Goal: Information Seeking & Learning: Find specific fact

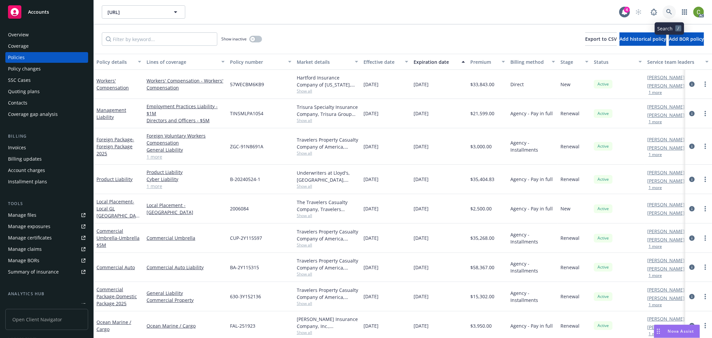
click at [670, 11] on icon at bounding box center [669, 12] width 6 height 6
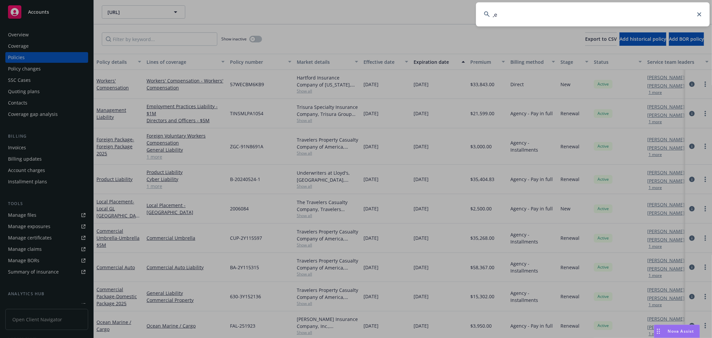
type input ","
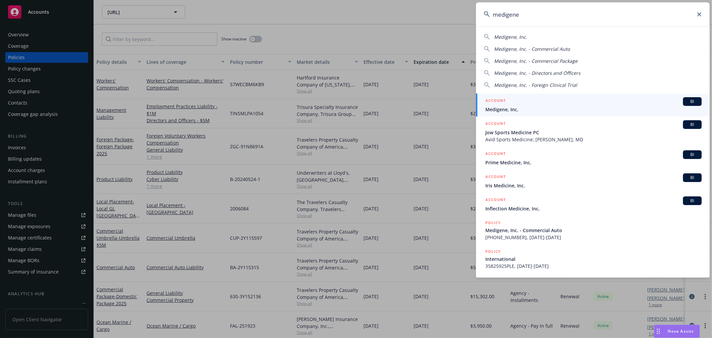
type input "medigene"
click at [503, 109] on span "Medigene, Inc." at bounding box center [593, 109] width 216 height 7
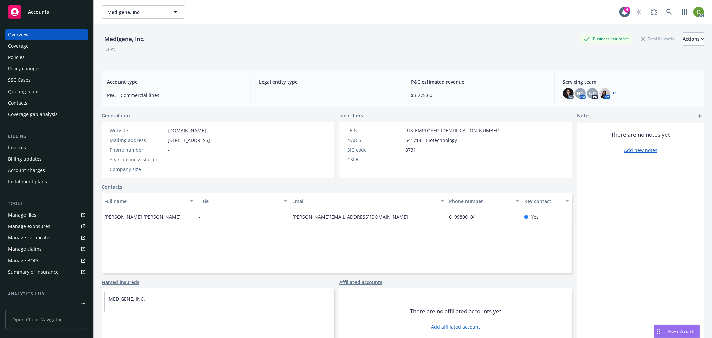
click at [19, 142] on div "Invoices" at bounding box center [17, 147] width 18 height 11
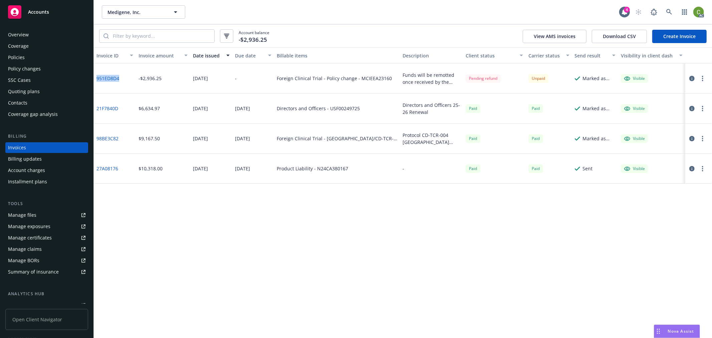
drag, startPoint x: 121, startPoint y: 86, endPoint x: 13, endPoint y: 133, distance: 117.7
click at [98, 87] on div "951ED8D4" at bounding box center [115, 78] width 42 height 30
copy link "51ED8D4"
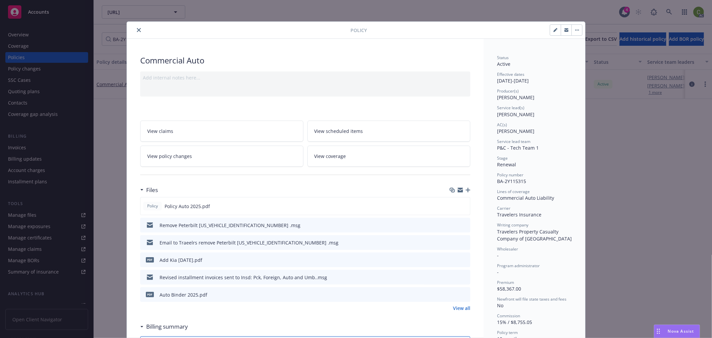
click at [137, 29] on icon "close" at bounding box center [139, 30] width 4 height 4
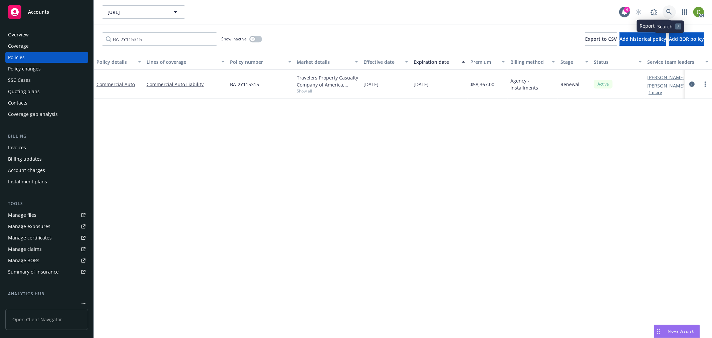
click at [669, 13] on icon at bounding box center [669, 12] width 6 height 6
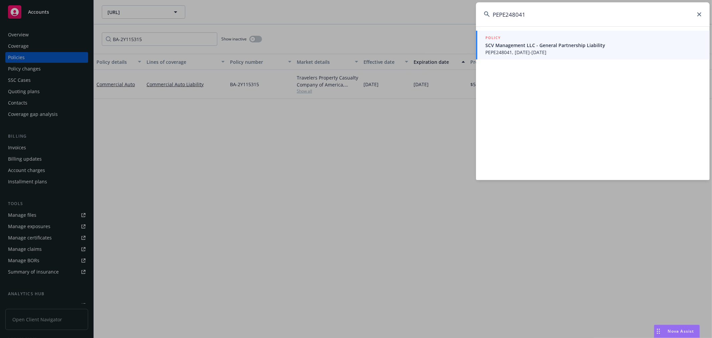
type input "PEPE248041"
click at [549, 52] on span "PEPE248041, 08/05/2025-08/05/2026" at bounding box center [593, 52] width 216 height 7
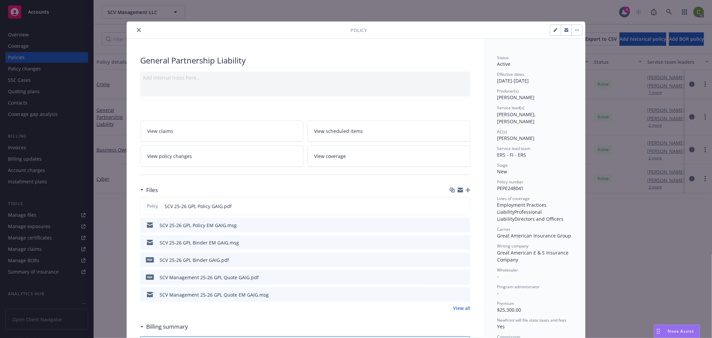
drag, startPoint x: 135, startPoint y: 28, endPoint x: 116, endPoint y: 26, distance: 19.5
click at [137, 28] on icon "close" at bounding box center [139, 30] width 4 height 4
click at [27, 7] on div "Accounts" at bounding box center [46, 11] width 77 height 13
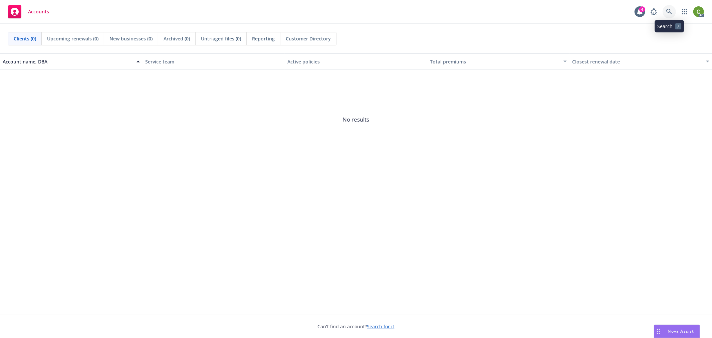
click at [664, 12] on link at bounding box center [668, 11] width 13 height 13
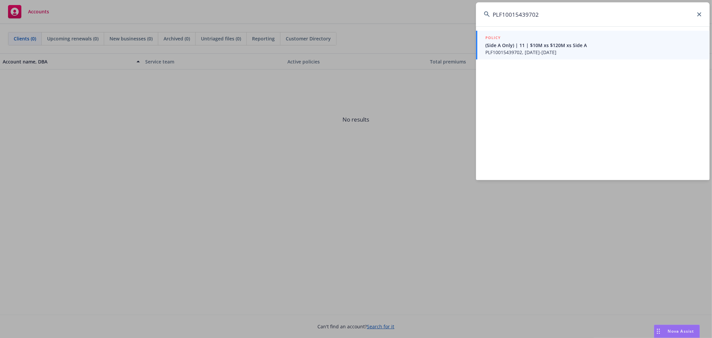
type input "PLF10015439702"
click at [541, 50] on span "PLF10015439702, 07/20/2025-07/31/2026" at bounding box center [593, 52] width 216 height 7
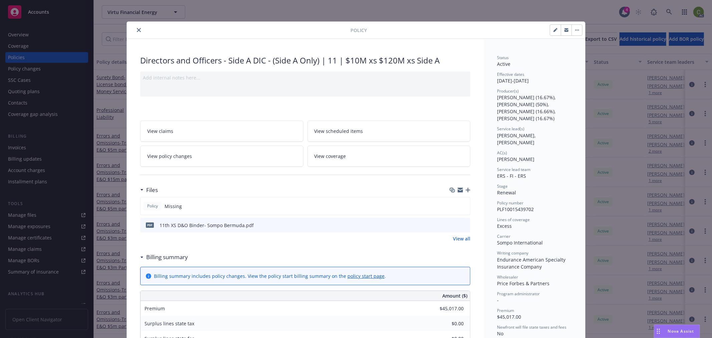
click at [137, 28] on icon "close" at bounding box center [139, 30] width 4 height 4
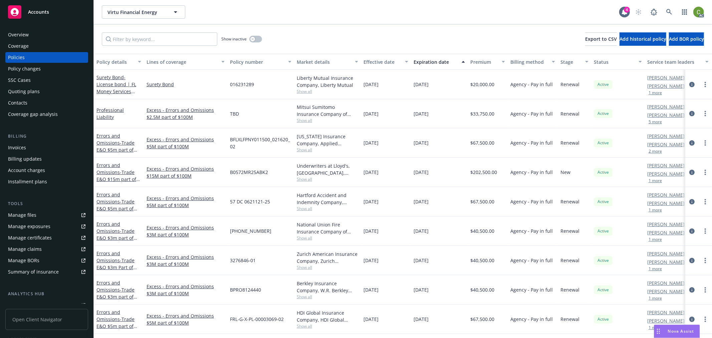
click at [48, 150] on div "Invoices" at bounding box center [46, 147] width 77 height 11
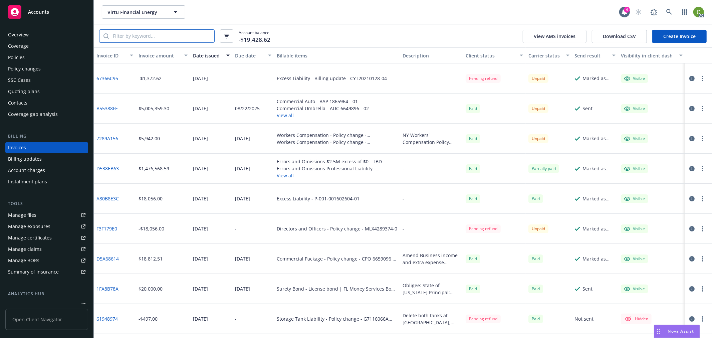
click at [174, 37] on input "search" at bounding box center [161, 36] width 105 height 13
paste input "PLF10015439702"
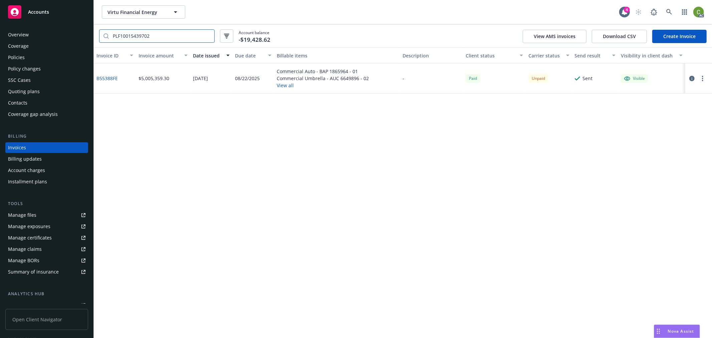
type input "PLF10015439702"
click at [692, 77] on icon "button" at bounding box center [691, 78] width 5 height 5
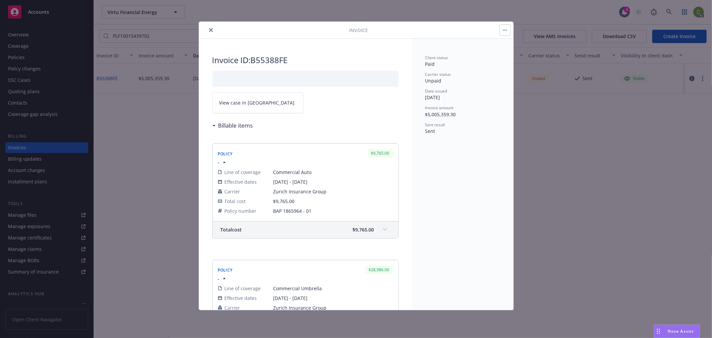
click at [261, 104] on link "View case in SSC" at bounding box center [257, 102] width 91 height 21
click at [211, 29] on icon "close" at bounding box center [211, 30] width 4 height 4
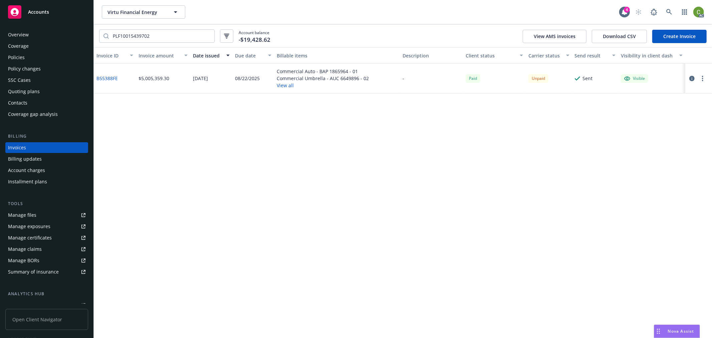
click at [34, 55] on div "Policies" at bounding box center [46, 57] width 77 height 11
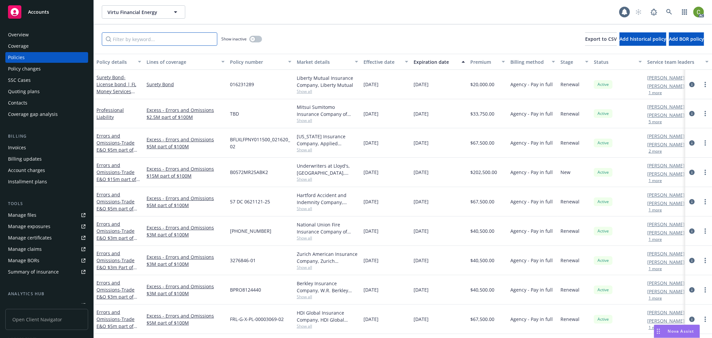
drag, startPoint x: 171, startPoint y: 39, endPoint x: 282, endPoint y: 83, distance: 119.2
click at [171, 39] on input "Filter by keyword..." at bounding box center [159, 38] width 115 height 13
paste input "PLF10015439702"
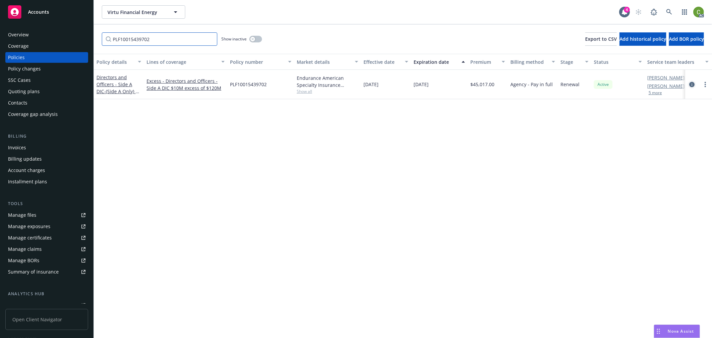
type input "PLF10015439702"
click at [689, 84] on icon "circleInformation" at bounding box center [691, 84] width 5 height 5
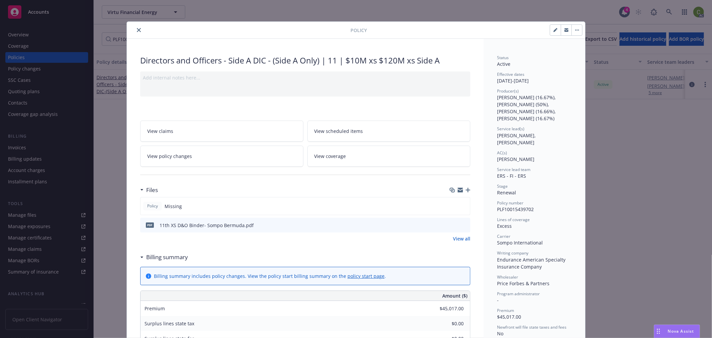
scroll to position [20, 0]
click at [137, 28] on icon "close" at bounding box center [139, 30] width 4 height 4
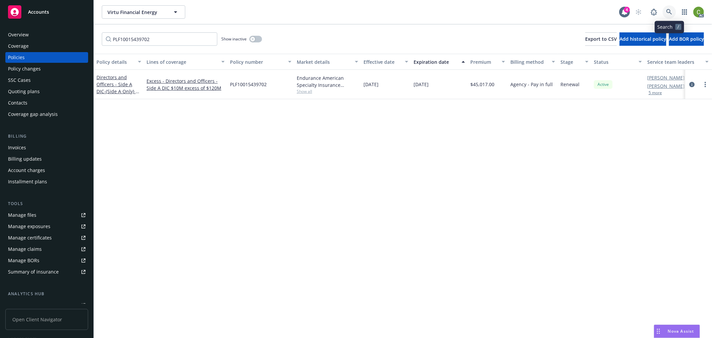
click at [670, 11] on icon at bounding box center [669, 12] width 6 height 6
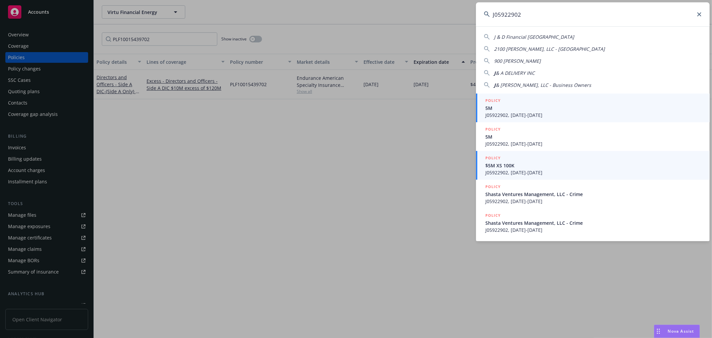
type input "J05922902"
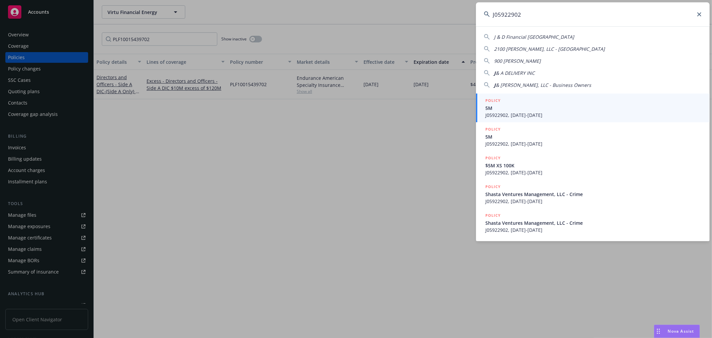
click at [555, 167] on span "$5M XS 100K" at bounding box center [593, 165] width 216 height 7
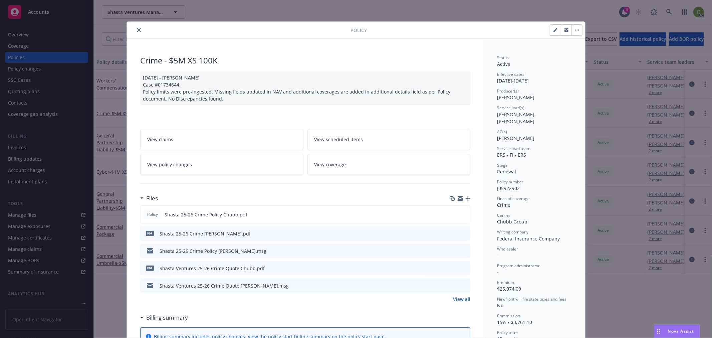
click at [137, 28] on icon "close" at bounding box center [139, 30] width 4 height 4
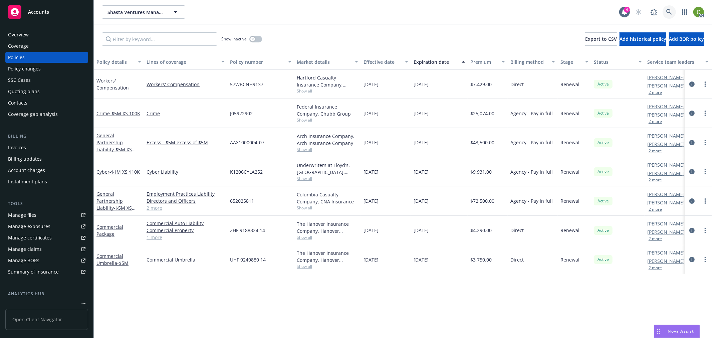
click at [672, 10] on link at bounding box center [668, 11] width 13 height 13
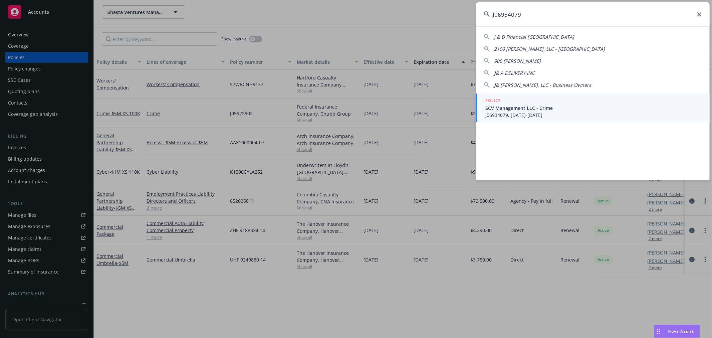
type input "J06934079"
click at [562, 111] on span "J06934079, 08/05/2025-08/05/2026" at bounding box center [593, 114] width 216 height 7
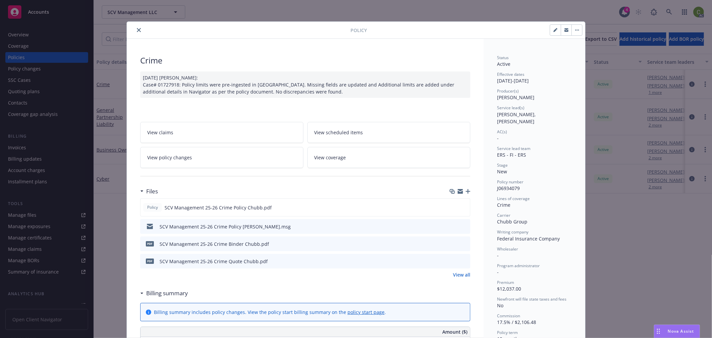
drag, startPoint x: 135, startPoint y: 28, endPoint x: 552, endPoint y: 32, distance: 417.7
click at [137, 28] on icon "close" at bounding box center [139, 30] width 4 height 4
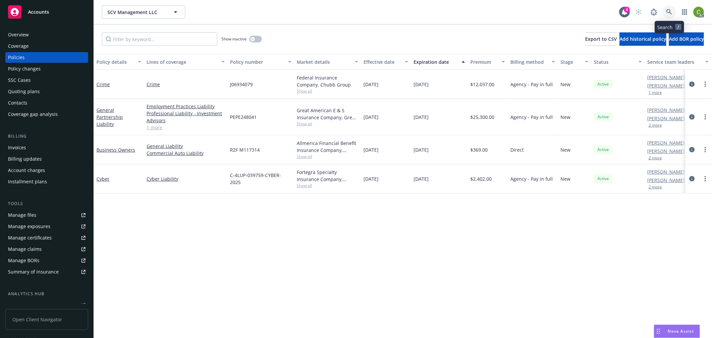
drag, startPoint x: 675, startPoint y: 12, endPoint x: 665, endPoint y: 31, distance: 21.5
click at [675, 12] on link at bounding box center [668, 11] width 13 height 13
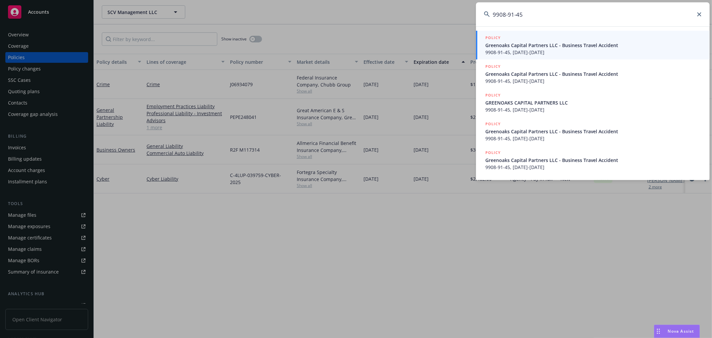
type input "9908-91-45"
click at [562, 49] on span "9908-91-45, 08/01/2025-08/01/2026" at bounding box center [593, 52] width 216 height 7
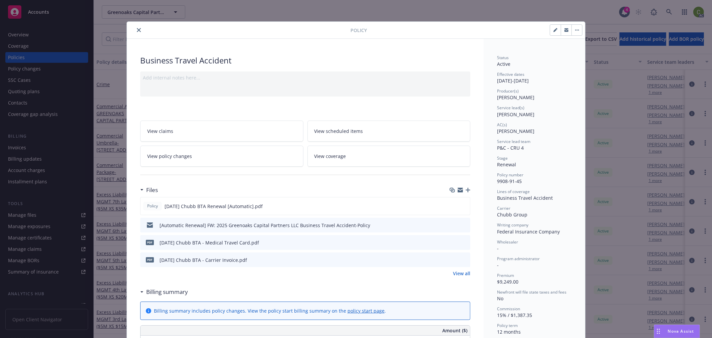
click at [137, 28] on icon "close" at bounding box center [139, 30] width 4 height 4
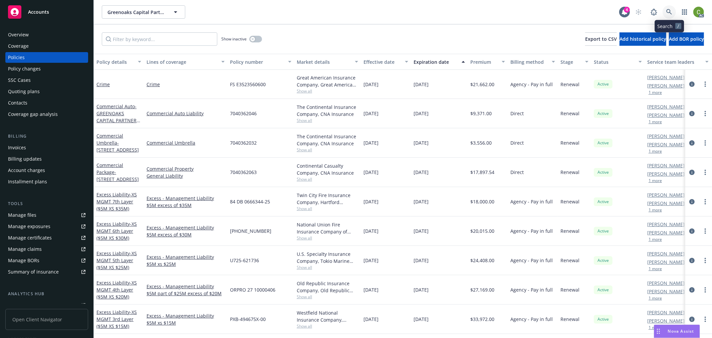
click at [668, 11] on icon at bounding box center [669, 12] width 6 height 6
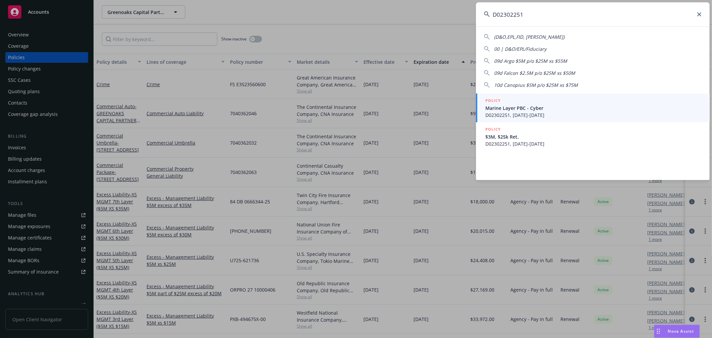
type input "D02302251"
click at [561, 112] on span "D02302251, 05/26/2025-05/26/2026" at bounding box center [593, 114] width 216 height 7
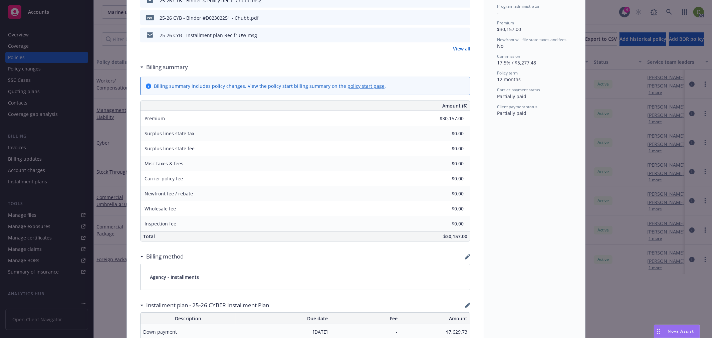
scroll to position [445, 0]
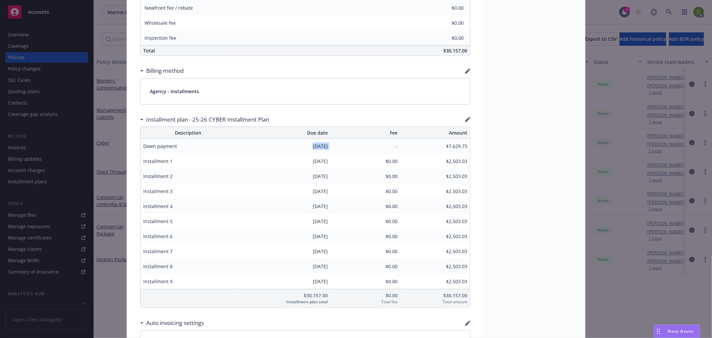
drag, startPoint x: 297, startPoint y: 146, endPoint x: 312, endPoint y: 154, distance: 17.3
click at [332, 144] on tr "Down payment 07/21/2025 - $7,629.73" at bounding box center [304, 145] width 329 height 15
drag, startPoint x: 305, startPoint y: 162, endPoint x: 338, endPoint y: 162, distance: 33.7
click at [338, 162] on tr "Installment 1 08/21/2025 $0.00 $2,503.03" at bounding box center [304, 160] width 329 height 15
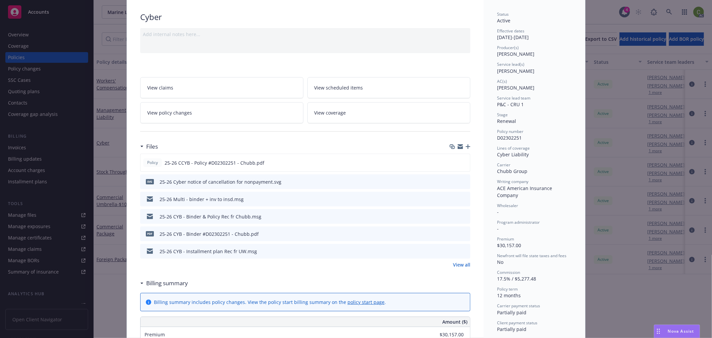
scroll to position [0, 0]
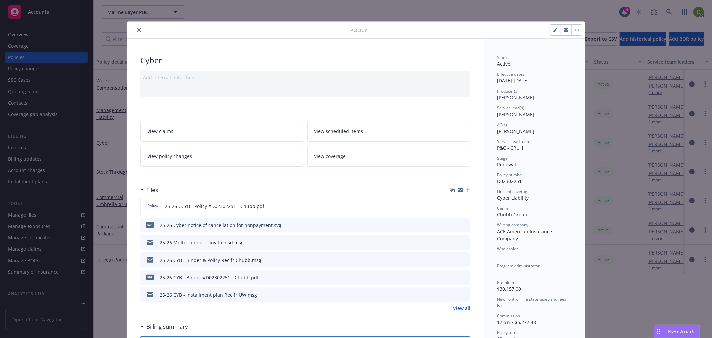
click at [138, 31] on icon "close" at bounding box center [139, 30] width 4 height 4
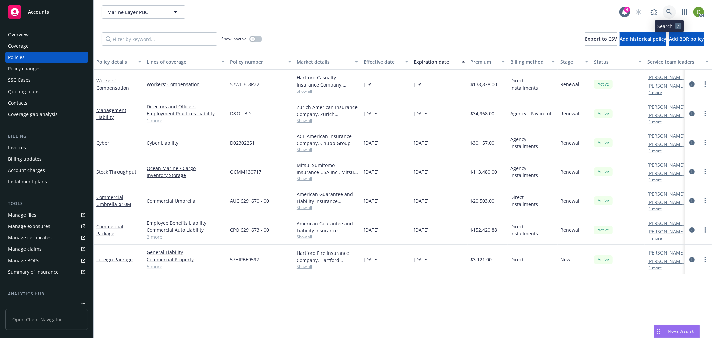
click at [673, 14] on link at bounding box center [668, 11] width 13 height 13
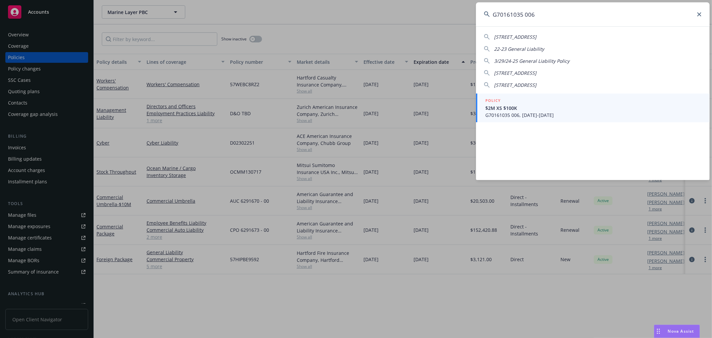
type input "G70161035 006"
click at [578, 104] on div "POLICY $2M XS $100K G70161035 006, 07/29/2025-07/29/2026" at bounding box center [593, 107] width 216 height 21
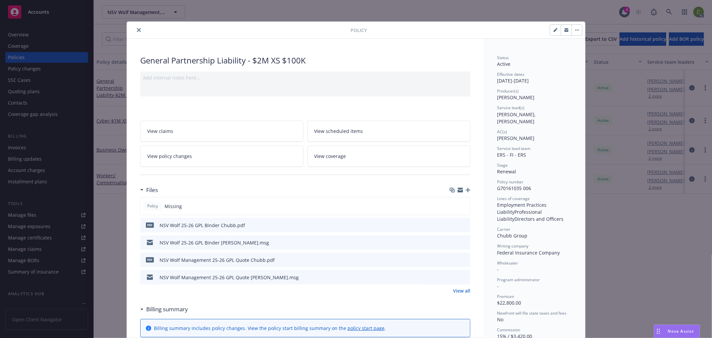
drag, startPoint x: 135, startPoint y: 29, endPoint x: 155, endPoint y: 18, distance: 21.9
click at [137, 28] on icon "close" at bounding box center [139, 30] width 4 height 4
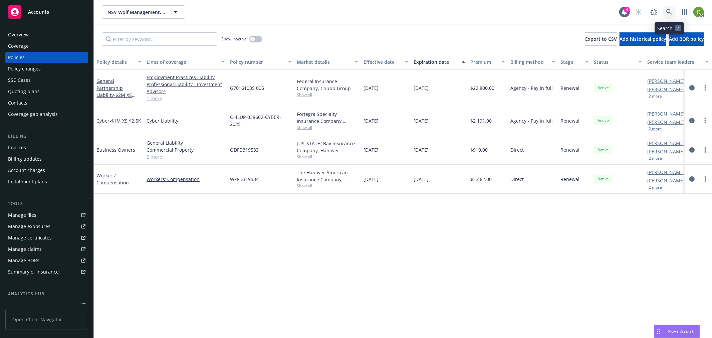
click at [667, 10] on icon at bounding box center [669, 12] width 6 height 6
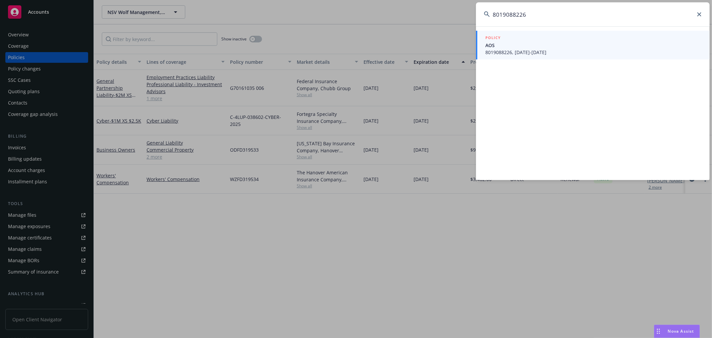
type input "8019088226"
click at [529, 44] on span "AOS" at bounding box center [593, 45] width 216 height 7
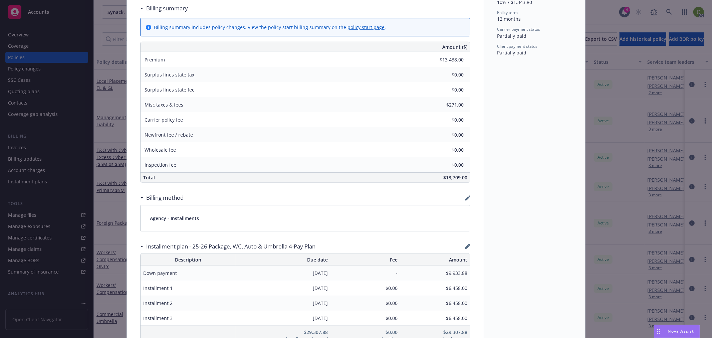
scroll to position [445, 0]
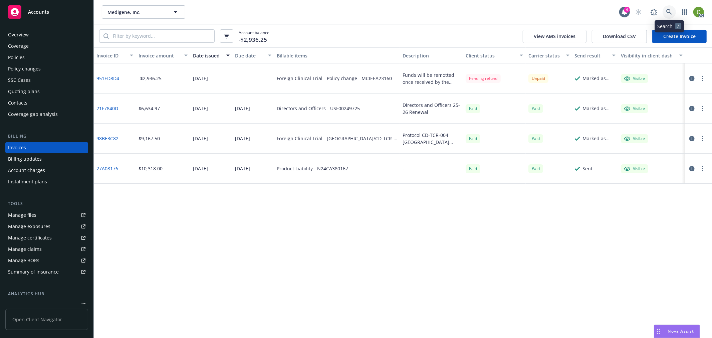
click at [667, 15] on link at bounding box center [668, 11] width 13 height 13
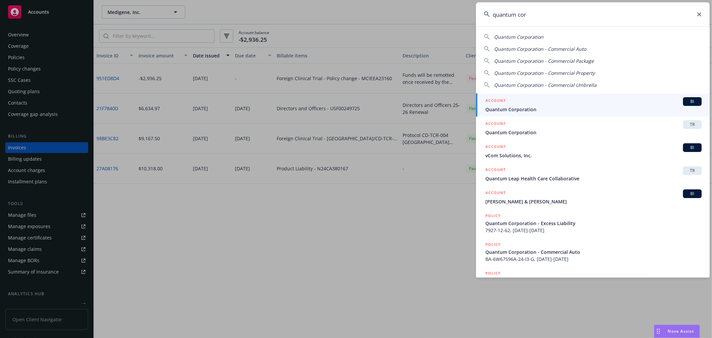
type input "quantum cor"
click at [506, 112] on span "Quantum Corporation" at bounding box center [593, 109] width 216 height 7
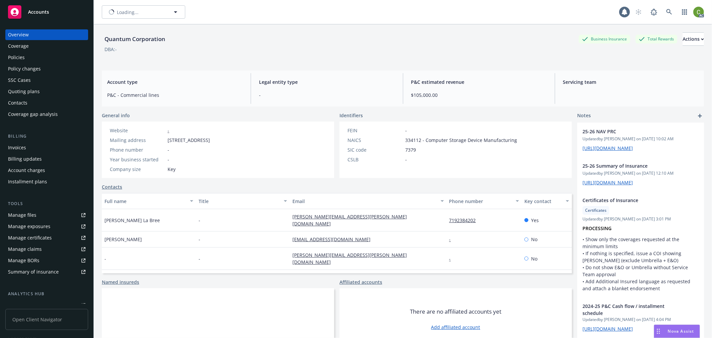
click at [38, 143] on div "Invoices" at bounding box center [46, 147] width 77 height 11
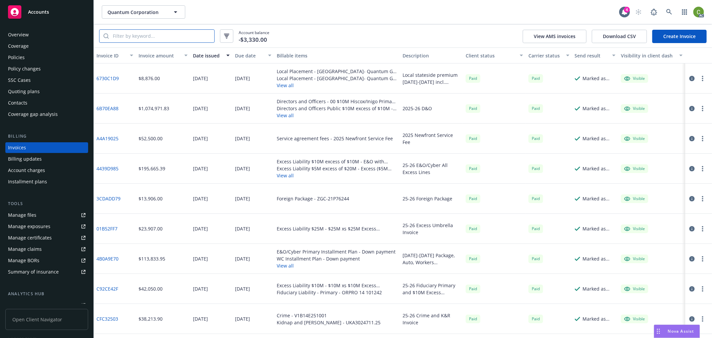
click at [156, 37] on input "search" at bounding box center [161, 36] width 105 height 13
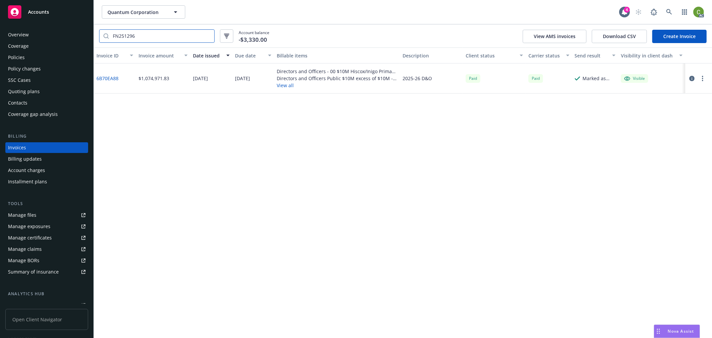
drag, startPoint x: 149, startPoint y: 39, endPoint x: 53, endPoint y: 57, distance: 97.8
click at [48, 54] on div "Accounts Overview Coverage Policies Policy changes SSC Cases Quoting plans Cont…" at bounding box center [356, 169] width 712 height 338
type input "FN251296"
click at [109, 78] on link "6B70EA88" at bounding box center [107, 78] width 22 height 7
click at [669, 11] on icon at bounding box center [669, 12] width 6 height 6
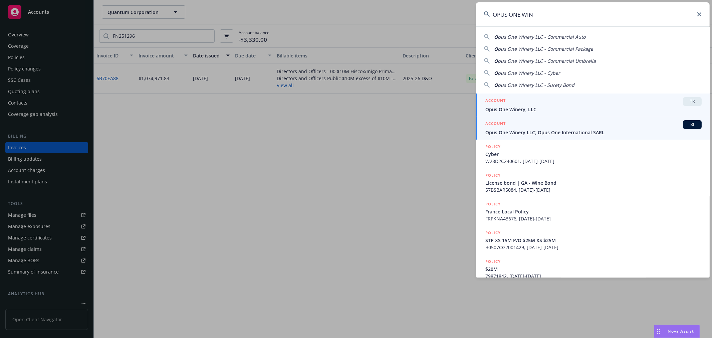
type input "OPUS ONE WIN"
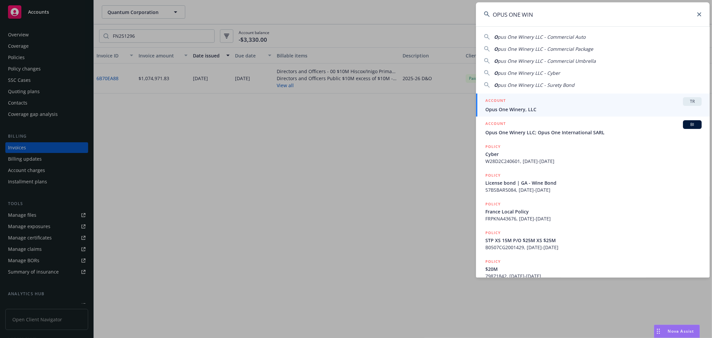
drag, startPoint x: 505, startPoint y: 132, endPoint x: 420, endPoint y: 134, distance: 85.1
click at [505, 132] on span "Opus One Winery LLC; Opus One International SARL" at bounding box center [593, 132] width 216 height 7
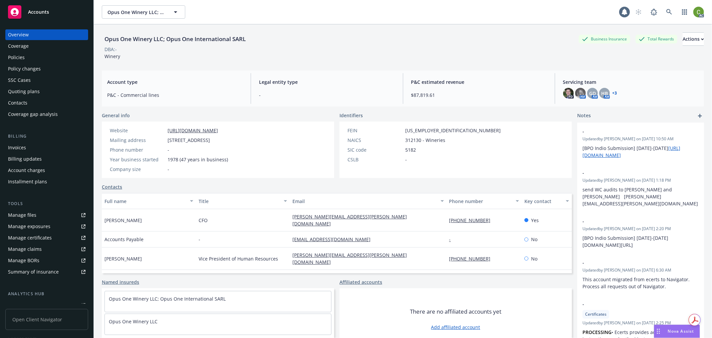
click at [22, 148] on div "Invoices" at bounding box center [17, 147] width 18 height 11
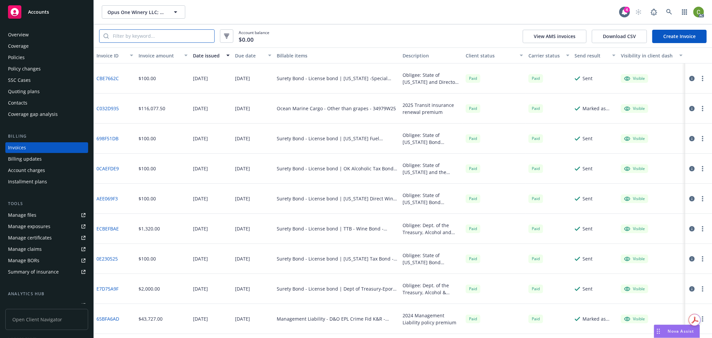
click at [145, 34] on input "search" at bounding box center [161, 36] width 105 height 13
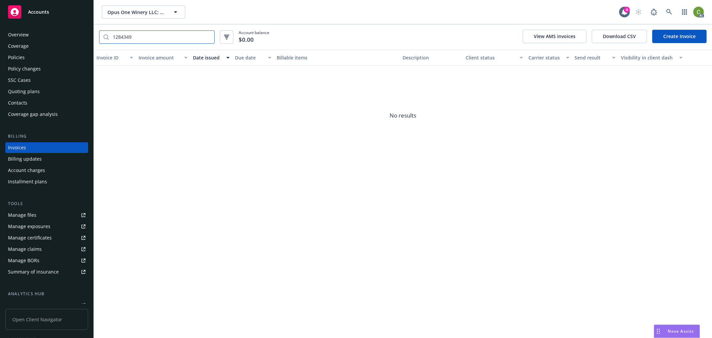
drag, startPoint x: 145, startPoint y: 35, endPoint x: 47, endPoint y: 44, distance: 98.5
click at [36, 39] on div "Accounts Overview Coverage Policies Policy changes SSC Cases Quoting plans Cont…" at bounding box center [356, 169] width 712 height 338
type input "1284349"
click at [52, 58] on div "Policies" at bounding box center [46, 57] width 77 height 11
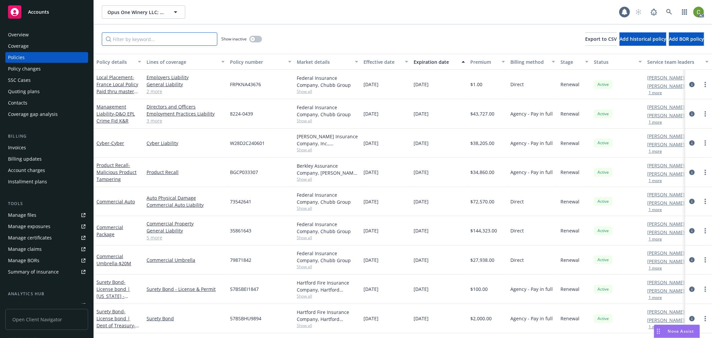
click at [130, 40] on input "Filter by keyword..." at bounding box center [159, 38] width 115 height 13
paste input "1284349"
type input "1284349"
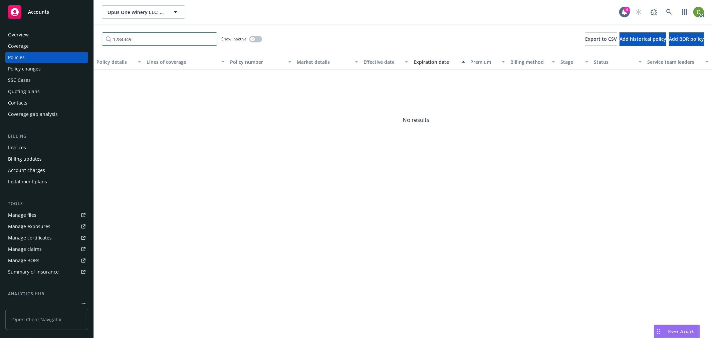
click at [212, 38] on input "1284349" at bounding box center [159, 38] width 115 height 13
click at [210, 39] on input "1284349" at bounding box center [159, 38] width 115 height 13
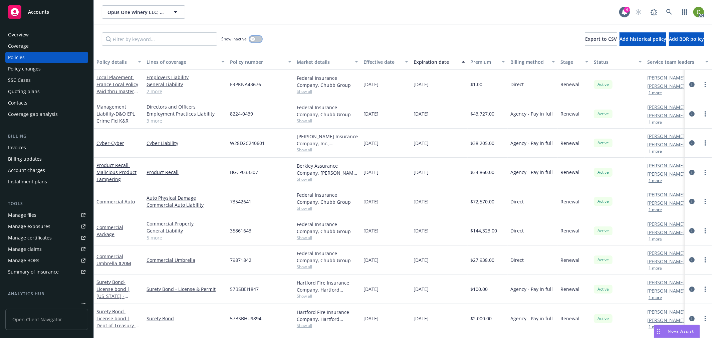
click at [254, 39] on div "button" at bounding box center [252, 39] width 5 height 5
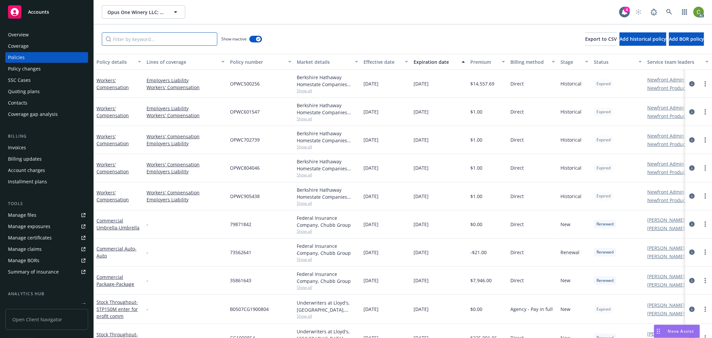
click at [174, 39] on input "Filter by keyword..." at bounding box center [159, 38] width 115 height 13
paste input "1284349"
type input "1284349"
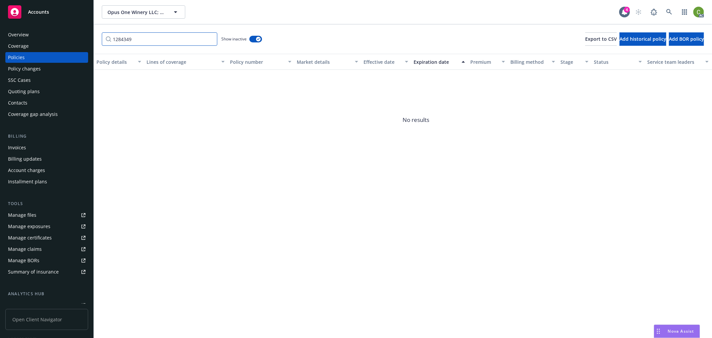
click at [209, 38] on input "1284349" at bounding box center [159, 38] width 115 height 13
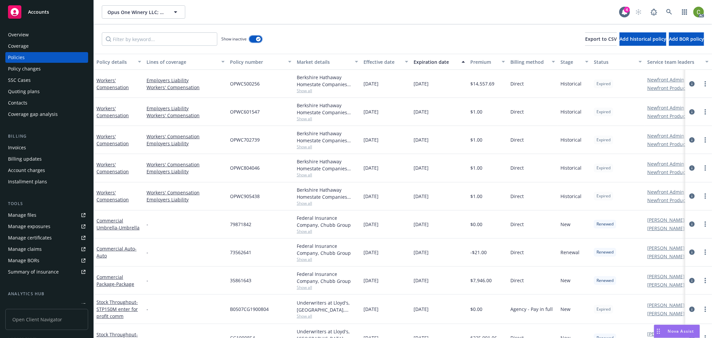
click at [258, 39] on icon "button" at bounding box center [258, 39] width 3 height 2
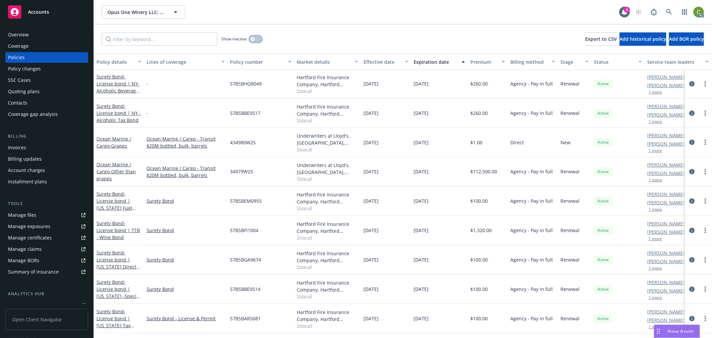
scroll to position [351, 0]
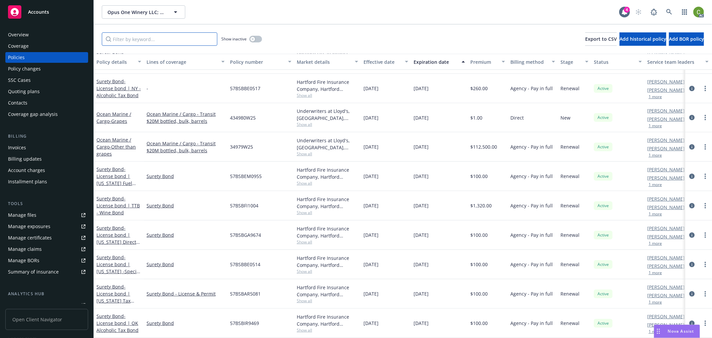
click at [159, 37] on input "Filter by keyword..." at bounding box center [159, 38] width 115 height 13
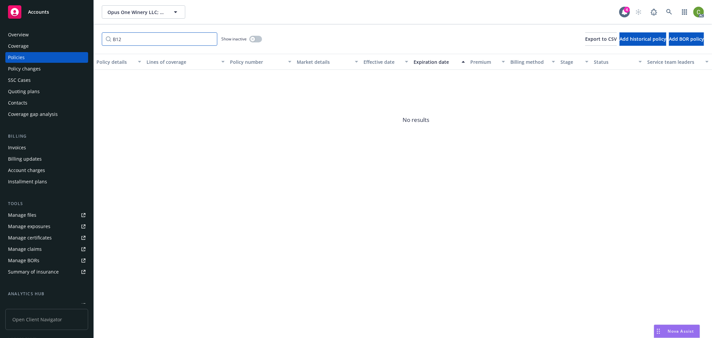
drag, startPoint x: 112, startPoint y: 41, endPoint x: 47, endPoint y: 45, distance: 65.5
click at [48, 45] on div "Accounts Overview Coverage Policies Policy changes SSC Cases Quoting plans Cont…" at bounding box center [356, 169] width 712 height 338
type input "B12"
click at [670, 13] on icon at bounding box center [669, 12] width 6 height 6
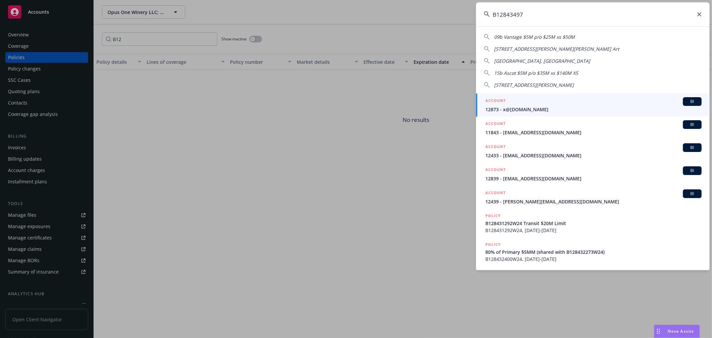
type input "B128434979"
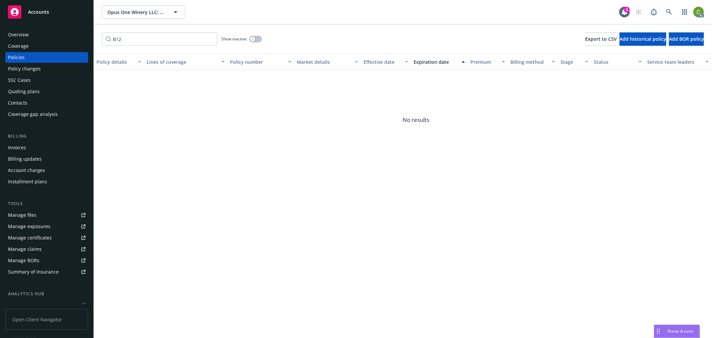
click at [31, 147] on div "Invoices" at bounding box center [46, 147] width 77 height 11
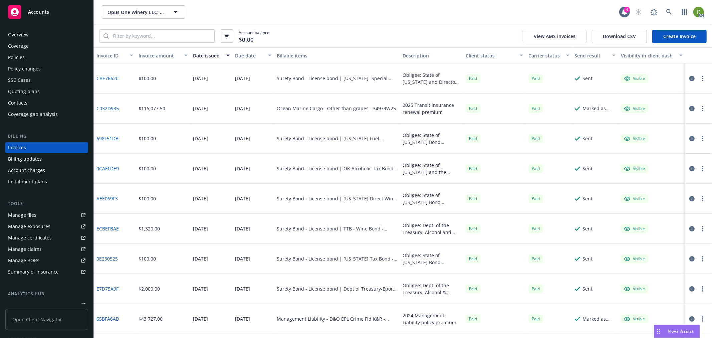
click at [32, 56] on div "Policies" at bounding box center [46, 57] width 77 height 11
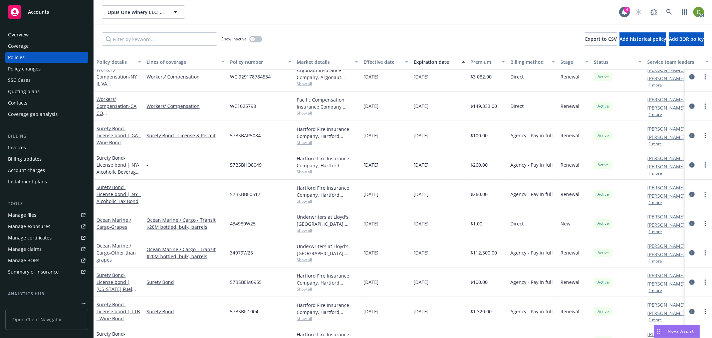
scroll to position [325, 0]
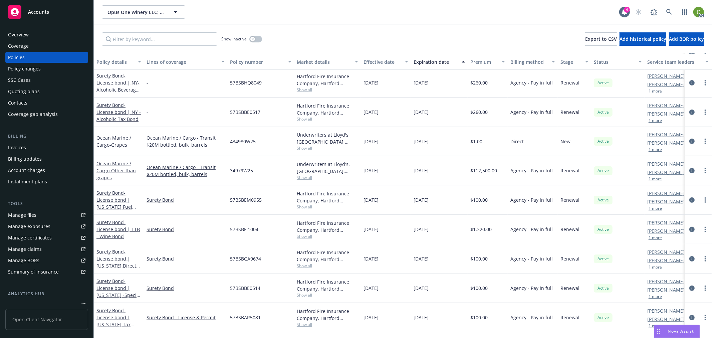
click at [238, 171] on span "34979W25" at bounding box center [241, 170] width 23 height 7
copy span "34979W25"
click at [48, 148] on div "Invoices" at bounding box center [46, 147] width 77 height 11
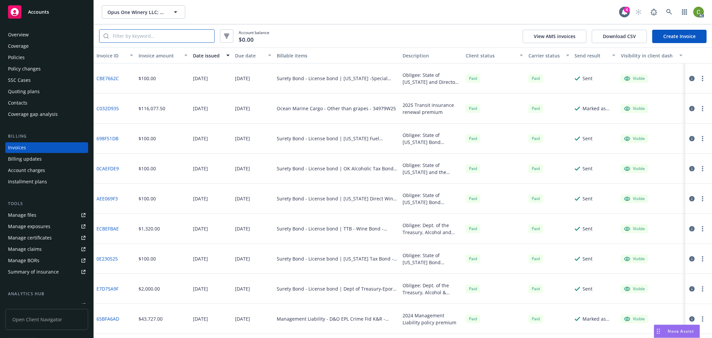
click at [156, 37] on input "search" at bounding box center [161, 36] width 105 height 13
paste input "34979W25"
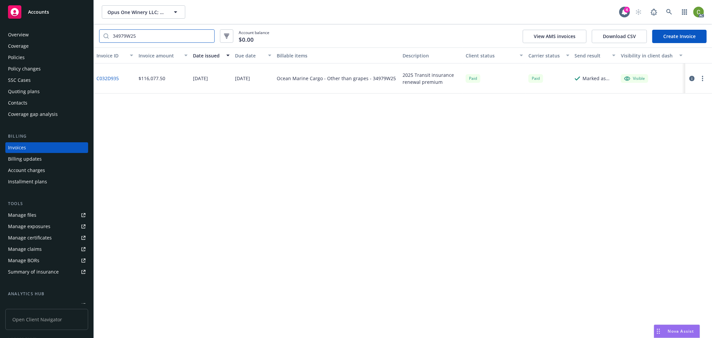
type input "34979W25"
click at [104, 77] on link "C032D935" at bounding box center [107, 78] width 22 height 7
click at [672, 11] on link at bounding box center [668, 11] width 13 height 13
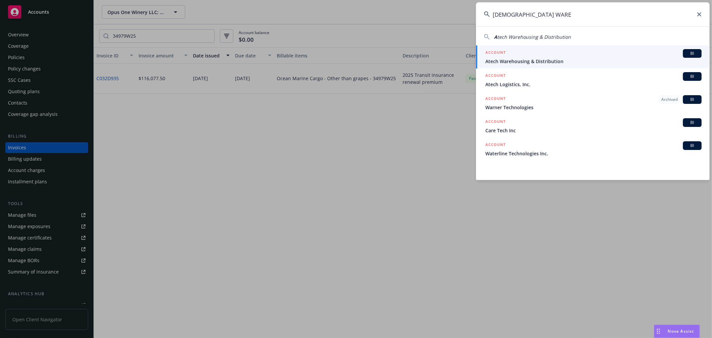
type input "ATECH WARE"
click at [547, 59] on span "Atech Warehousing & Distribution" at bounding box center [593, 61] width 216 height 7
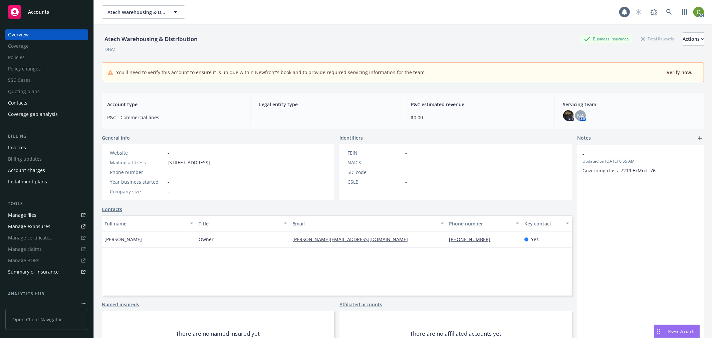
click at [39, 146] on div "Invoices" at bounding box center [46, 147] width 77 height 11
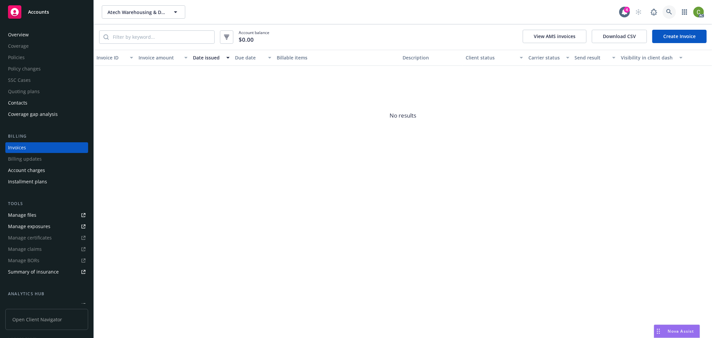
click at [669, 11] on icon at bounding box center [669, 12] width 6 height 6
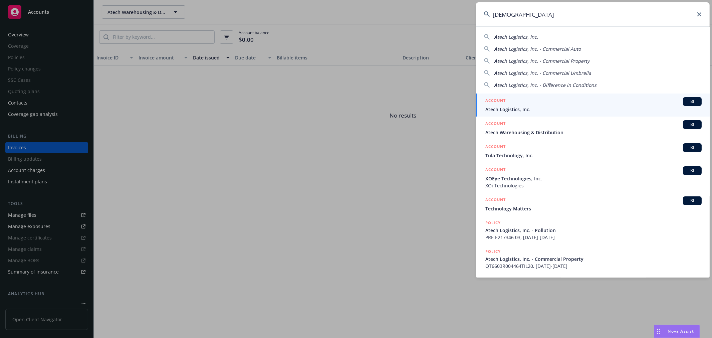
type input "ATECH"
click at [502, 106] on span "Atech Logistics, Inc." at bounding box center [593, 109] width 216 height 7
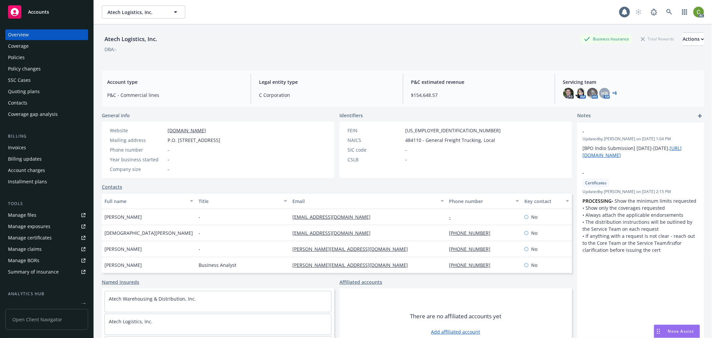
click at [21, 147] on div "Invoices" at bounding box center [17, 147] width 18 height 11
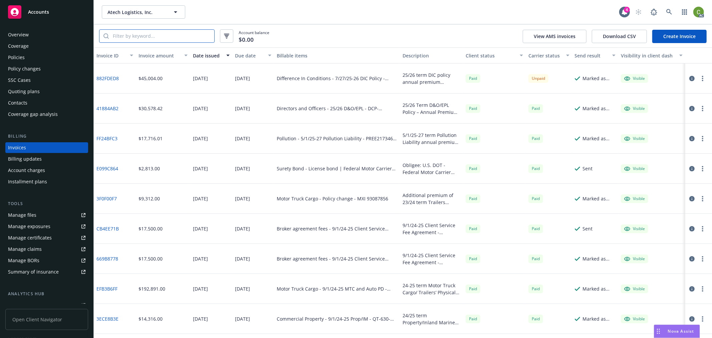
click at [154, 38] on input "search" at bounding box center [161, 36] width 105 height 13
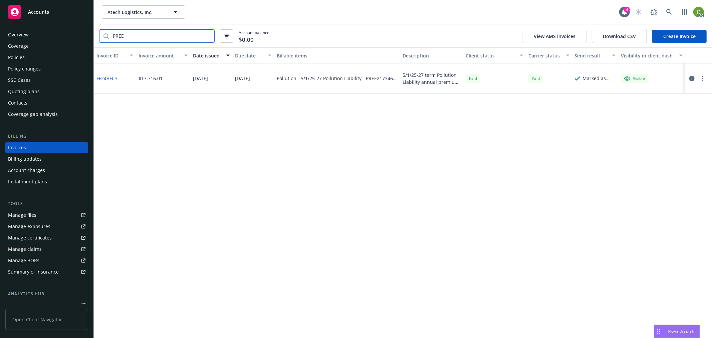
type input "PREE"
click at [115, 77] on link "FF24BFC3" at bounding box center [106, 78] width 21 height 7
click at [670, 11] on icon at bounding box center [669, 12] width 6 height 6
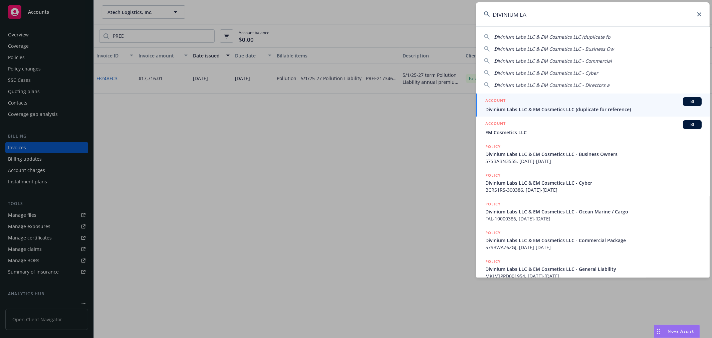
type input "DIVINIUM LA"
click at [505, 107] on span "Divinium Labs LLC & EM Cosmetics LLC (duplicate for reference)" at bounding box center [593, 109] width 216 height 7
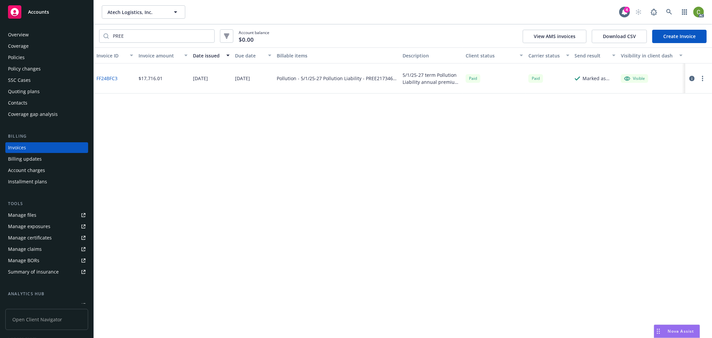
click at [38, 148] on div "Invoices" at bounding box center [46, 147] width 77 height 11
click at [665, 12] on link at bounding box center [668, 11] width 13 height 13
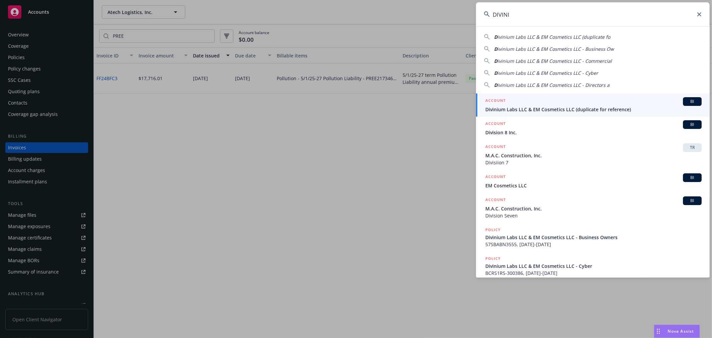
type input "DIVINI"
click at [504, 106] on span "Divinium Labs LLC & EM Cosmetics LLC (duplicate for reference)" at bounding box center [593, 109] width 216 height 7
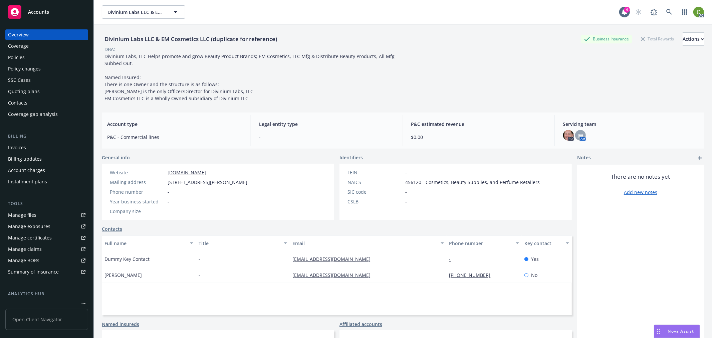
click at [35, 144] on div "Invoices" at bounding box center [46, 147] width 77 height 11
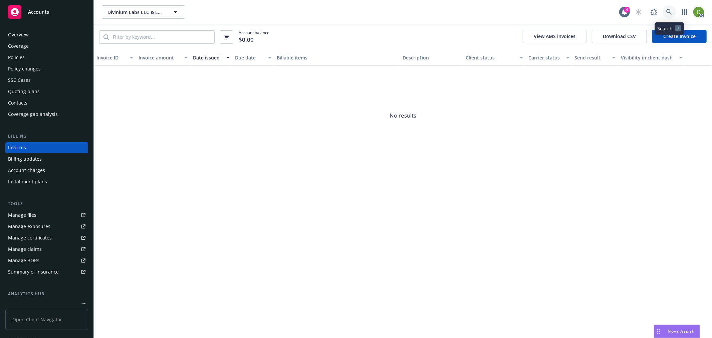
click at [666, 12] on icon at bounding box center [669, 12] width 6 height 6
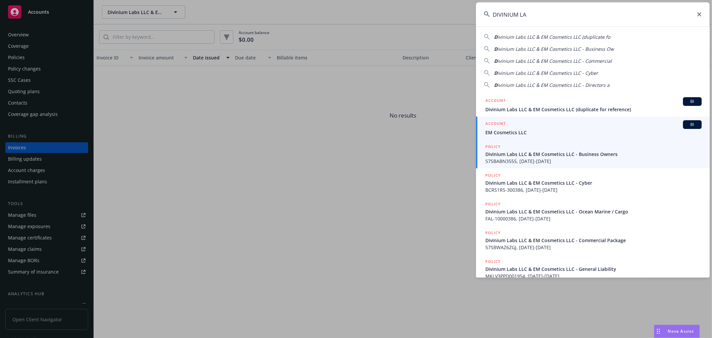
type input "DIVINIUM LA"
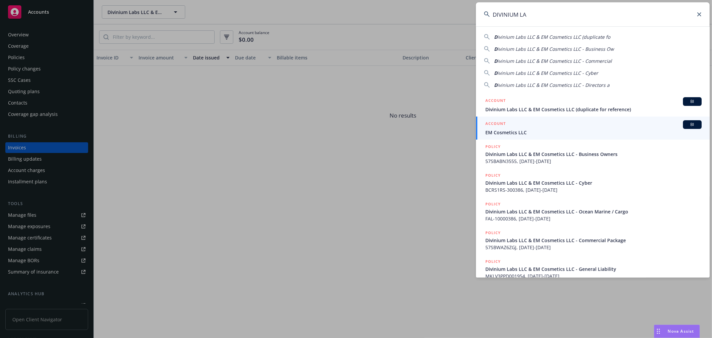
click at [510, 155] on span "Divinium Labs LLC & EM Cosmetics LLC - Business Owners" at bounding box center [593, 153] width 216 height 7
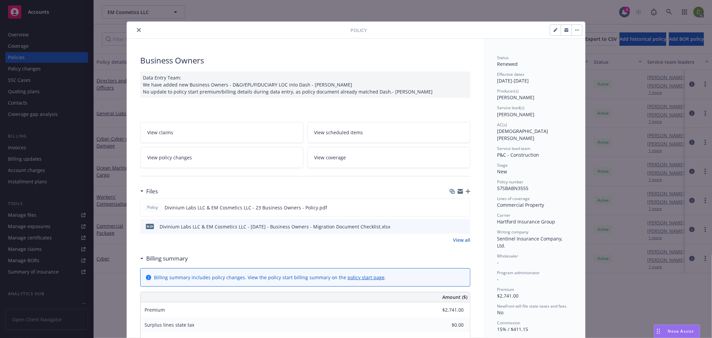
click at [135, 27] on button "close" at bounding box center [139, 30] width 8 height 8
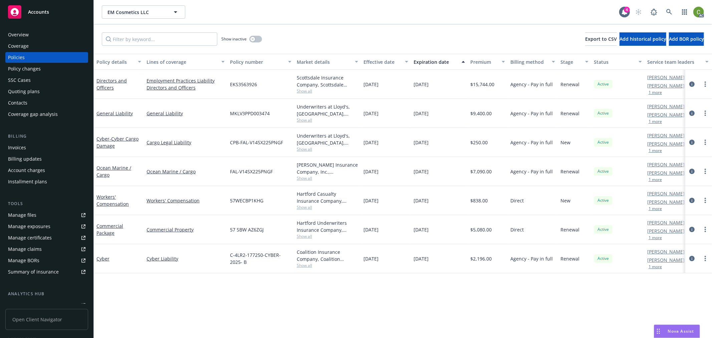
click at [42, 144] on div "Invoices" at bounding box center [46, 147] width 77 height 11
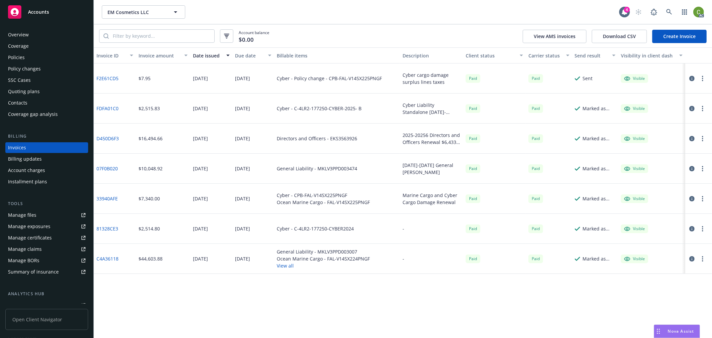
click at [106, 76] on link "F2E61CD5" at bounding box center [107, 78] width 22 height 7
click at [107, 198] on link "33940AFE" at bounding box center [106, 198] width 21 height 7
click at [672, 10] on link at bounding box center [668, 11] width 13 height 13
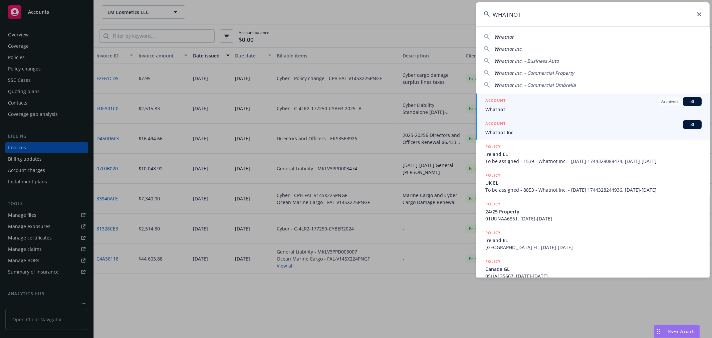
type input "WHATNOT"
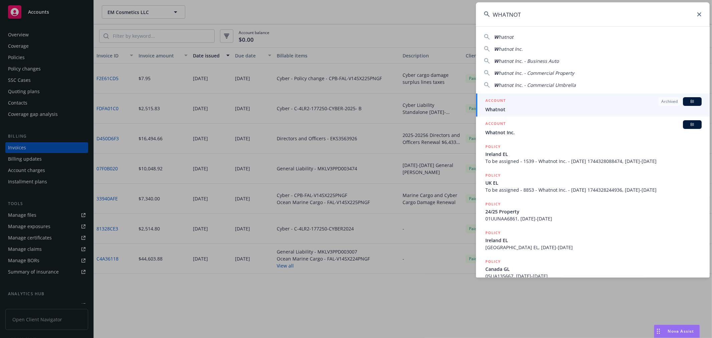
drag, startPoint x: 501, startPoint y: 129, endPoint x: 484, endPoint y: 133, distance: 17.8
click at [501, 128] on div "ACCOUNT BI Whatnot Inc." at bounding box center [593, 128] width 216 height 16
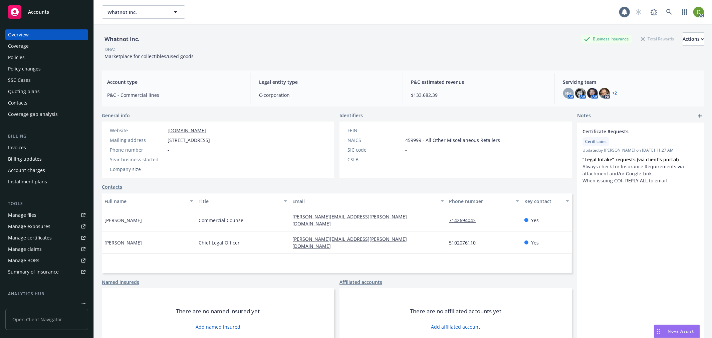
click at [28, 147] on div "Invoices" at bounding box center [46, 147] width 77 height 11
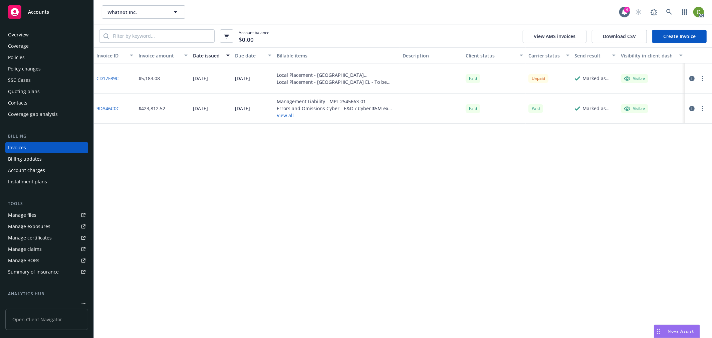
click at [113, 106] on link "9DA46C0C" at bounding box center [107, 108] width 23 height 7
click at [665, 11] on link at bounding box center [668, 11] width 13 height 13
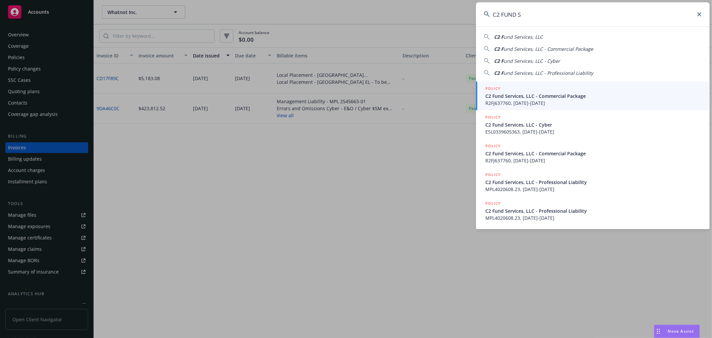
type input "C2 FUND S"
drag, startPoint x: 547, startPoint y: 95, endPoint x: 472, endPoint y: 111, distance: 76.8
click at [547, 95] on span "C2 Fund Services, LLC - Commercial Package" at bounding box center [593, 95] width 216 height 7
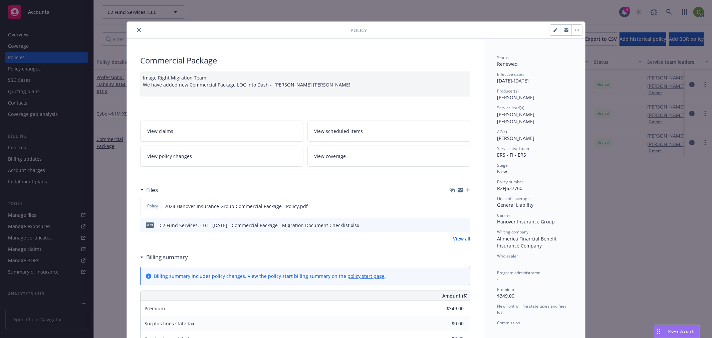
click at [137, 28] on icon "close" at bounding box center [139, 30] width 4 height 4
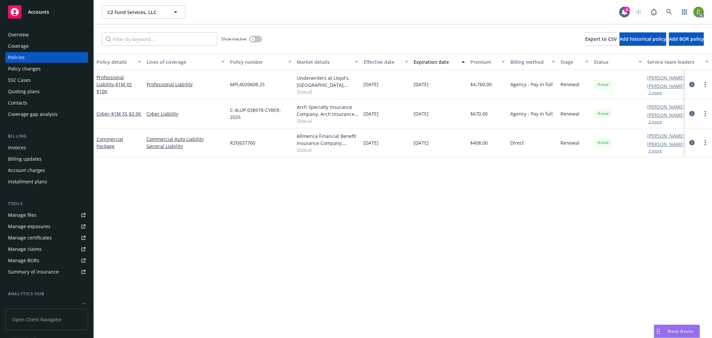
click at [11, 143] on div "Invoices" at bounding box center [17, 147] width 18 height 11
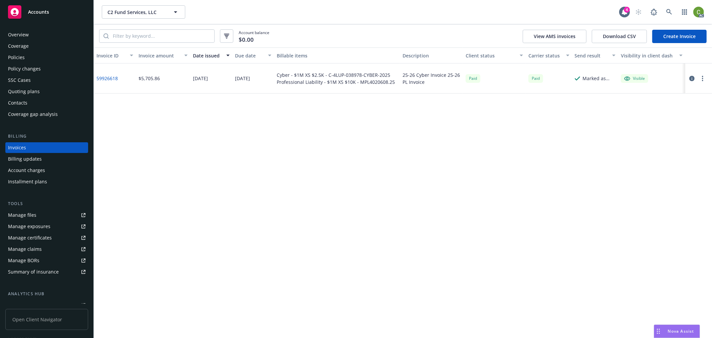
click at [104, 78] on link "59926618" at bounding box center [106, 78] width 21 height 7
click at [668, 14] on icon at bounding box center [669, 12] width 6 height 6
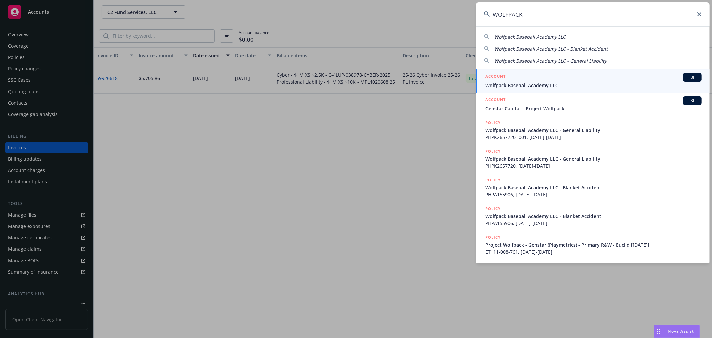
type input "WOLFPACK"
drag, startPoint x: 547, startPoint y: 81, endPoint x: 410, endPoint y: 109, distance: 140.1
click at [546, 81] on div "ACCOUNT BI Wolfpack Baseball Academy LLC" at bounding box center [593, 81] width 216 height 16
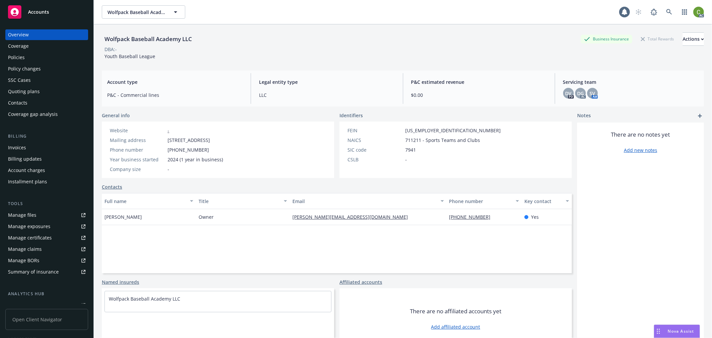
click at [55, 144] on div "Invoices" at bounding box center [46, 147] width 77 height 11
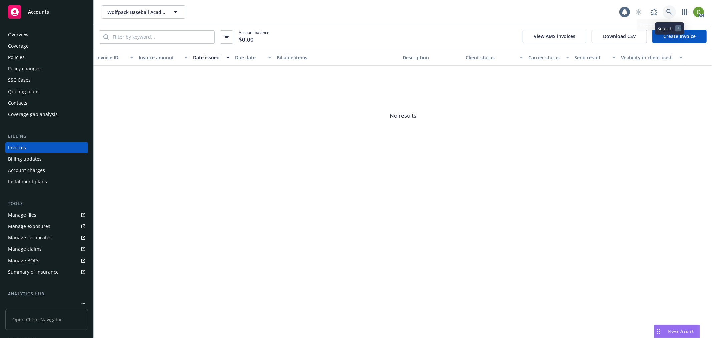
click at [670, 8] on link at bounding box center [668, 11] width 13 height 13
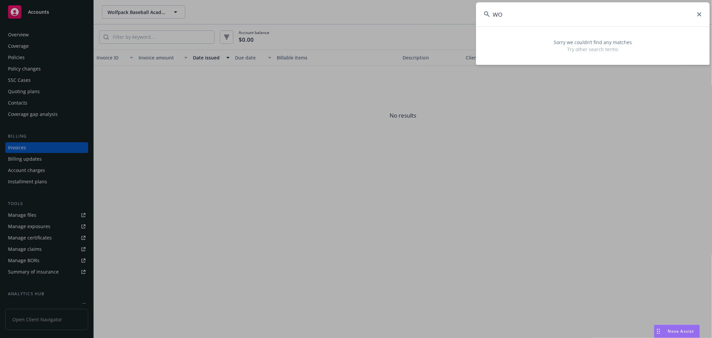
type input "W"
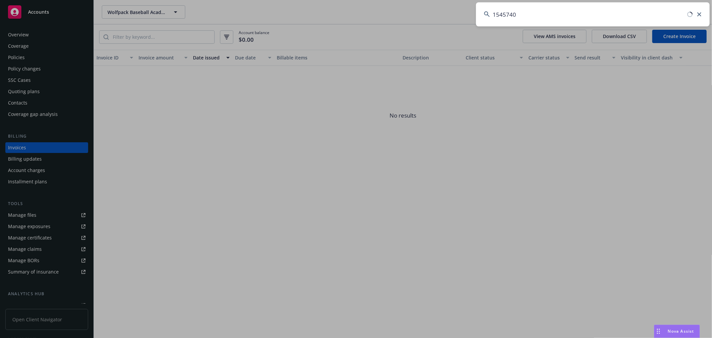
type input "15457405"
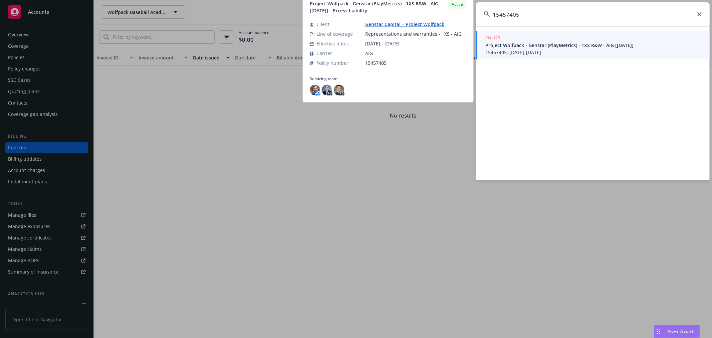
drag, startPoint x: 595, startPoint y: 45, endPoint x: 417, endPoint y: 122, distance: 193.5
click at [595, 45] on span "Project Wolfpack - Genstar (PlayMetrics) - 1XS R&W - AIG [3-4-2025]" at bounding box center [593, 45] width 216 height 7
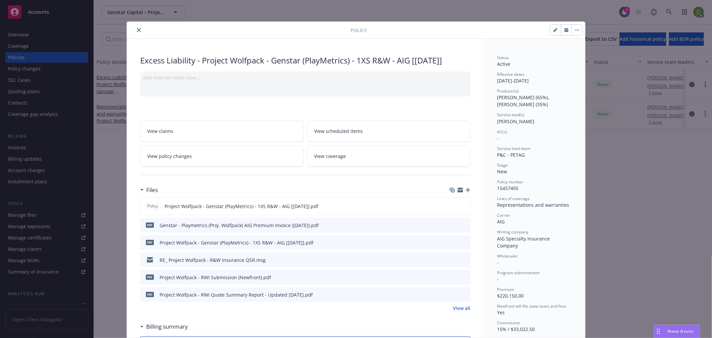
click at [137, 29] on icon "close" at bounding box center [139, 30] width 4 height 4
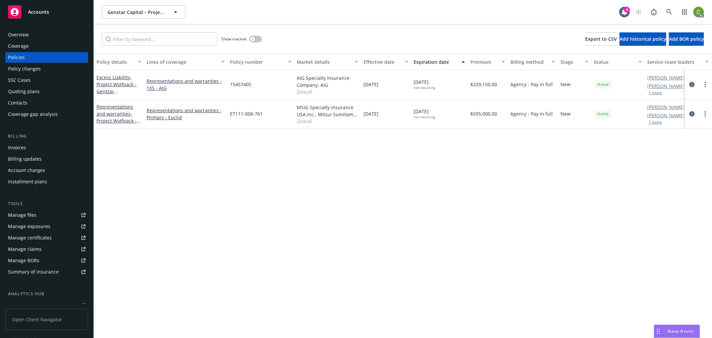
click at [38, 144] on div "Invoices" at bounding box center [46, 147] width 77 height 11
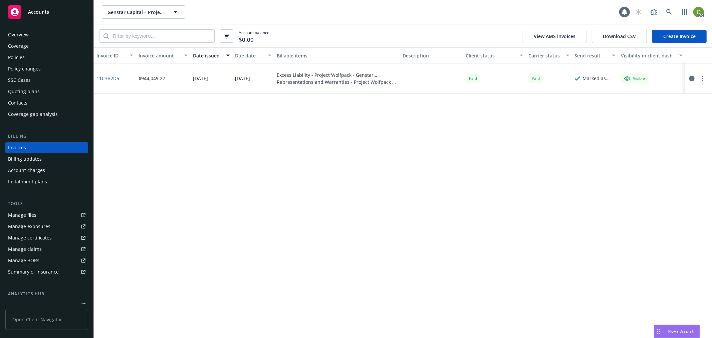
click at [109, 75] on link "11C3B2D5" at bounding box center [107, 78] width 23 height 7
click at [669, 11] on icon at bounding box center [669, 12] width 6 height 6
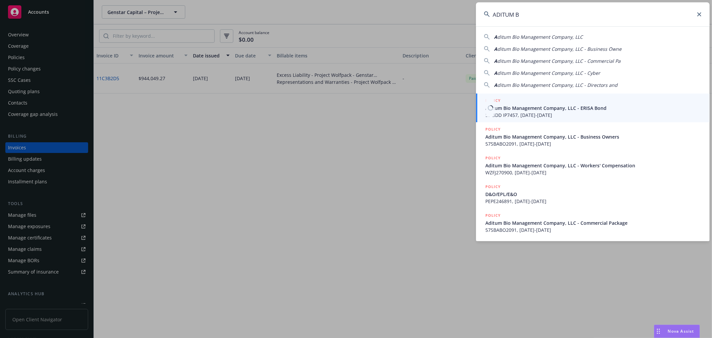
type input "ADITUM B"
click at [516, 108] on span "Aditum Bio Management Company, LLC - ERISA Bond" at bounding box center [593, 107] width 216 height 7
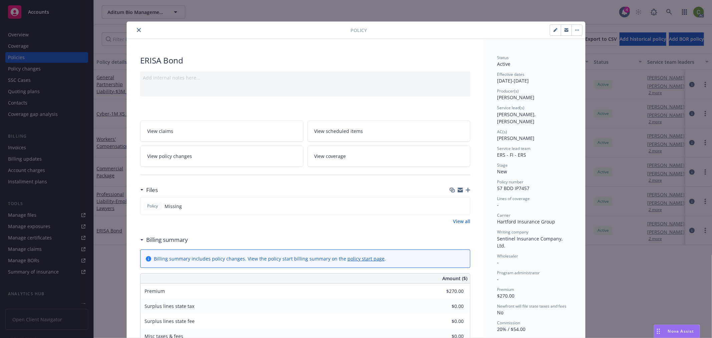
click at [137, 28] on icon "close" at bounding box center [139, 30] width 4 height 4
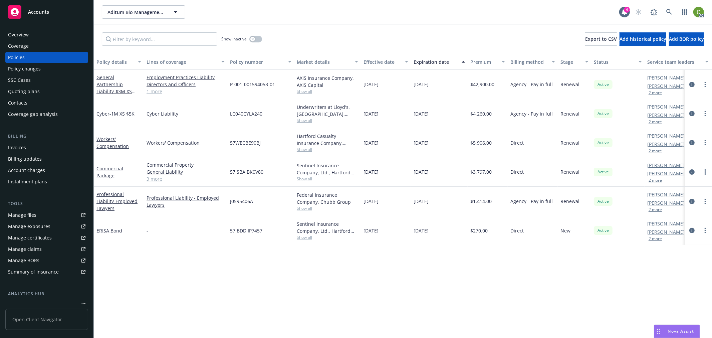
click at [38, 147] on div "Invoices" at bounding box center [46, 147] width 77 height 11
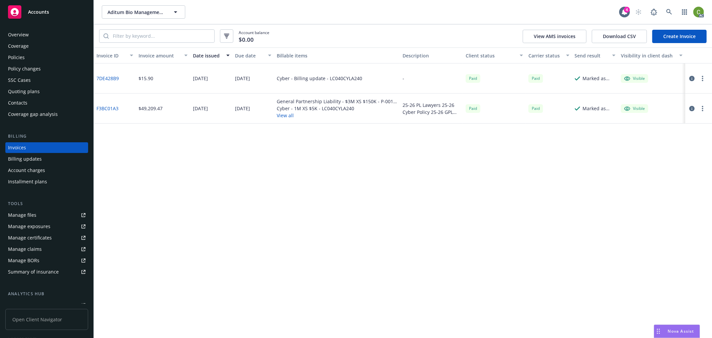
click at [114, 108] on link "F3BC01A3" at bounding box center [107, 108] width 22 height 7
click at [669, 13] on icon at bounding box center [669, 12] width 6 height 6
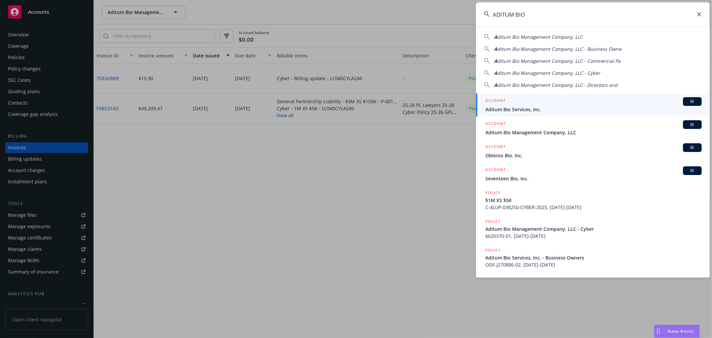
type input "ADITUM BIO"
click at [500, 108] on span "Aditum Bio Services, Inc." at bounding box center [593, 109] width 216 height 7
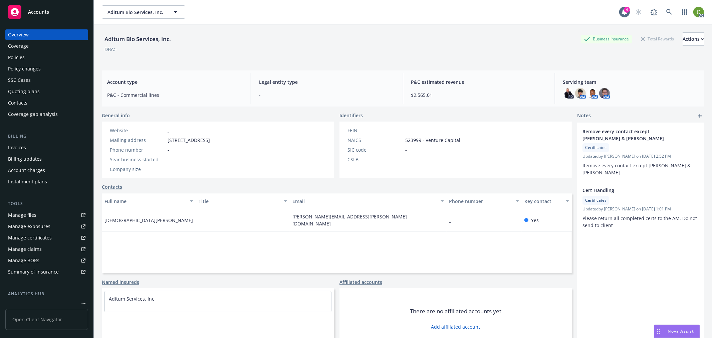
click at [65, 145] on div "Invoices" at bounding box center [46, 147] width 77 height 11
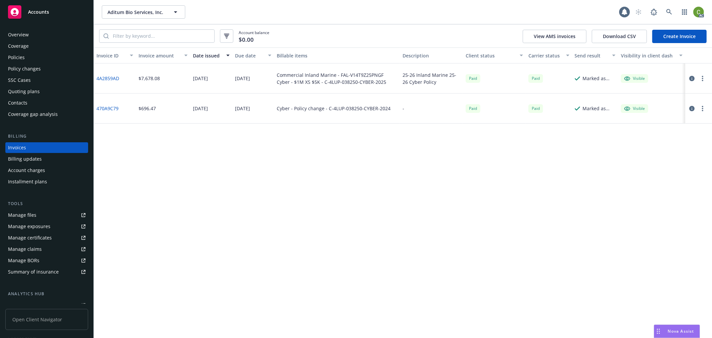
drag, startPoint x: 111, startPoint y: 74, endPoint x: 193, endPoint y: 119, distance: 93.3
click at [111, 73] on div "4A2859AD" at bounding box center [115, 78] width 42 height 30
click at [112, 78] on link "4A2859AD" at bounding box center [107, 78] width 23 height 7
click at [666, 10] on icon at bounding box center [669, 12] width 6 height 6
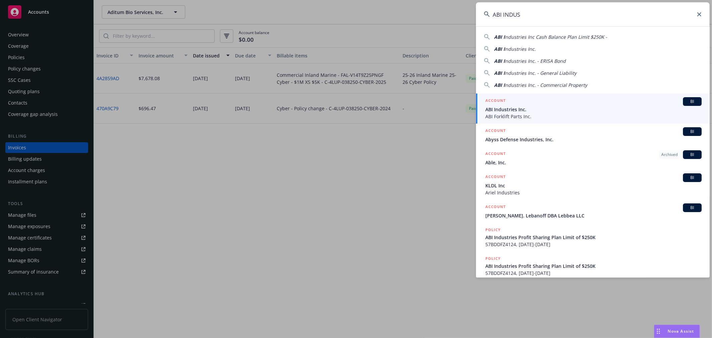
type input "ABI INDUS"
click at [528, 107] on span "ABI Industries Inc." at bounding box center [593, 109] width 216 height 7
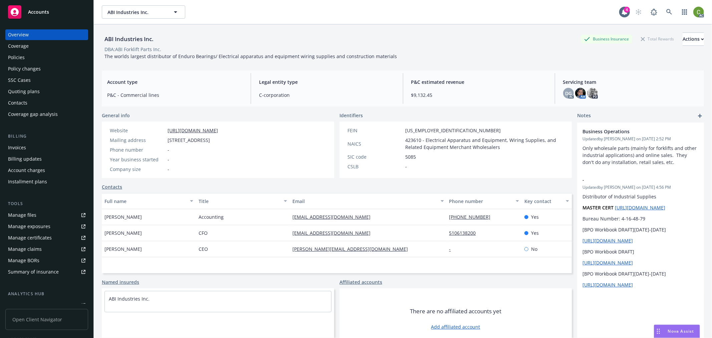
click at [59, 148] on div "Invoices" at bounding box center [46, 147] width 77 height 11
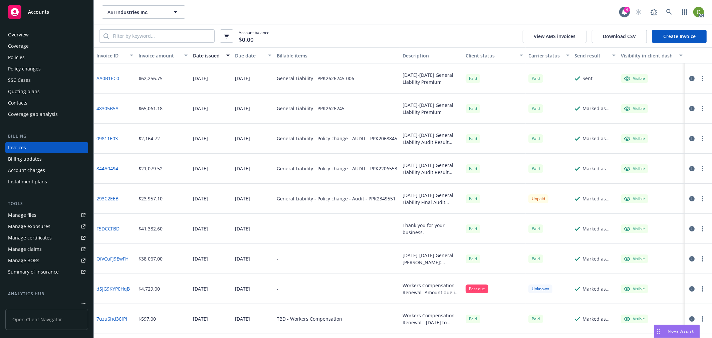
click at [111, 77] on link "AA0B1EC0" at bounding box center [107, 78] width 23 height 7
click at [668, 11] on icon at bounding box center [669, 12] width 6 height 6
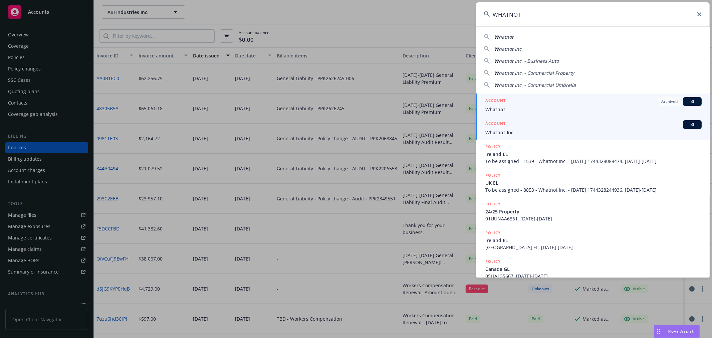
type input "WHATNOT"
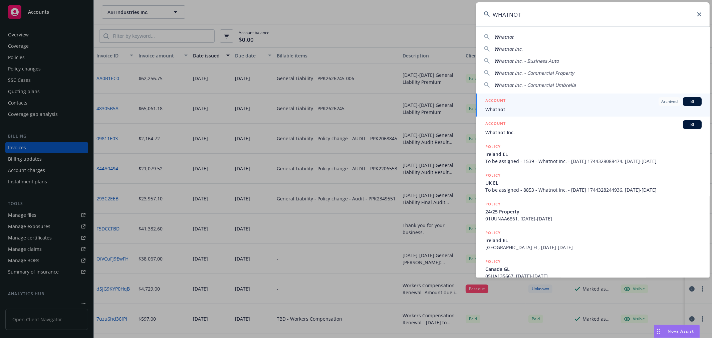
click at [514, 137] on link "ACCOUNT BI Whatnot Inc." at bounding box center [593, 127] width 234 height 23
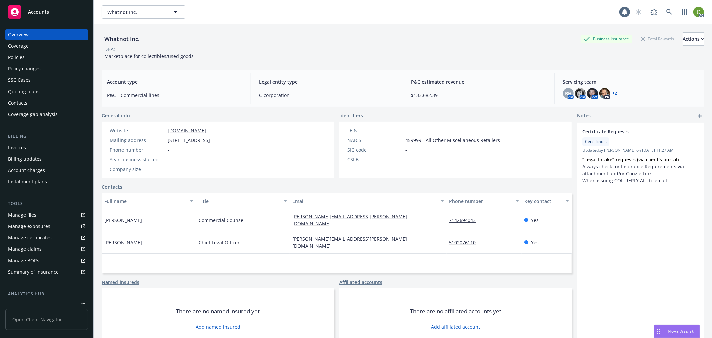
click at [40, 148] on div "Invoices" at bounding box center [46, 147] width 77 height 11
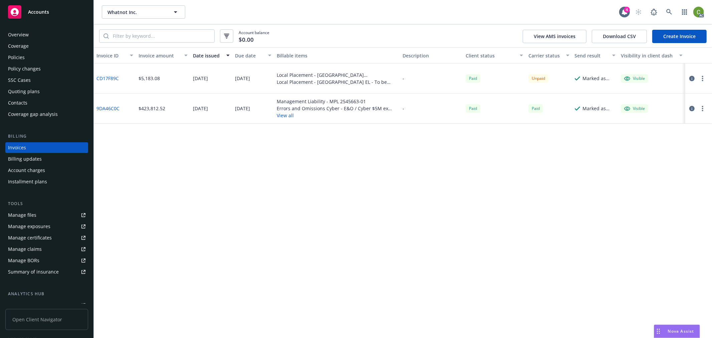
click at [111, 109] on link "9DA46C0C" at bounding box center [107, 108] width 23 height 7
click at [669, 12] on icon at bounding box center [669, 12] width 6 height 6
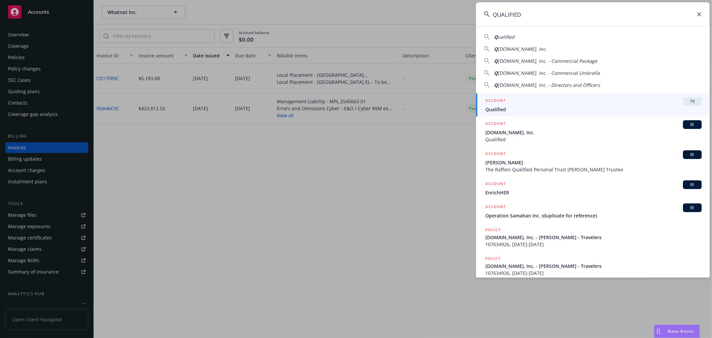
type input "QUALIFIED"
click at [525, 134] on span "Qualified.com, Inc." at bounding box center [593, 132] width 216 height 7
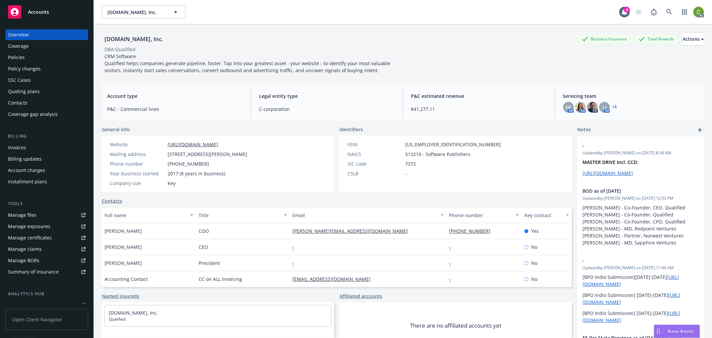
click at [51, 148] on div "Invoices" at bounding box center [46, 147] width 77 height 11
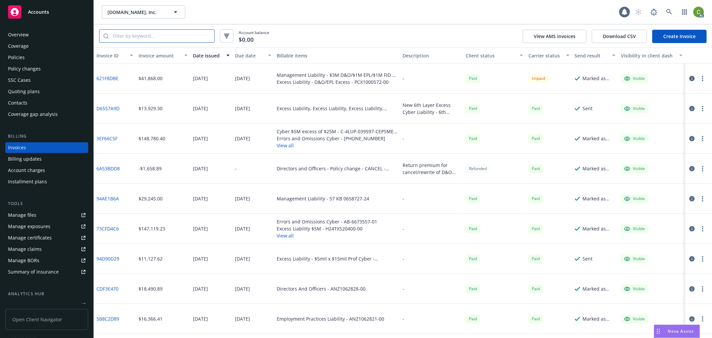
click at [144, 34] on input "search" at bounding box center [161, 36] width 105 height 13
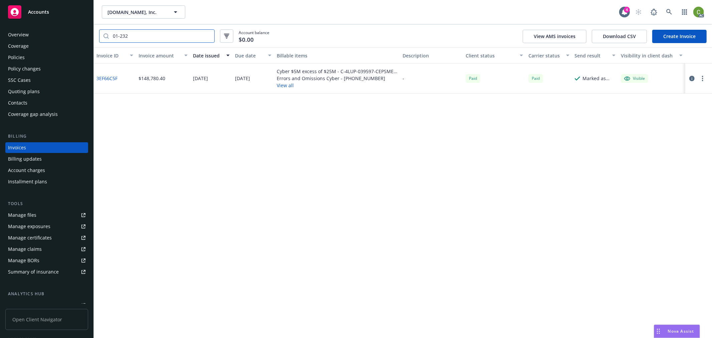
type input "01-232"
click at [112, 75] on link "3EF66C5F" at bounding box center [106, 78] width 21 height 7
click at [669, 12] on icon at bounding box center [669, 12] width 6 height 6
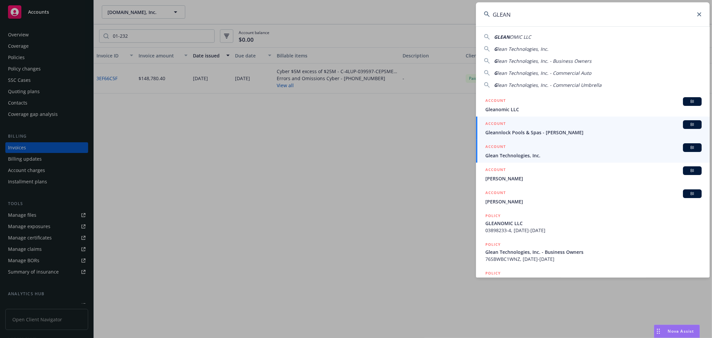
type input "GLEAN"
click at [513, 152] on span "Glean Technologies, Inc." at bounding box center [593, 155] width 216 height 7
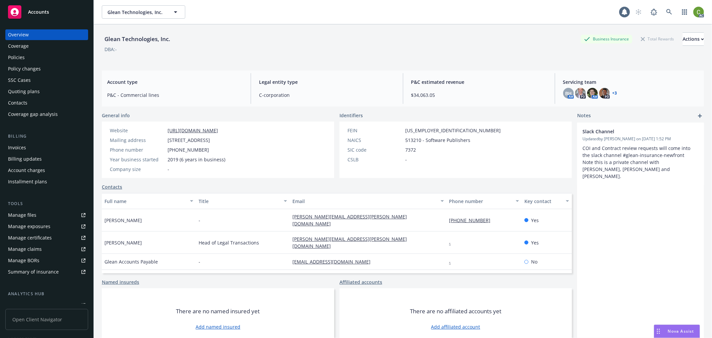
click at [35, 149] on div "Invoices" at bounding box center [46, 147] width 77 height 11
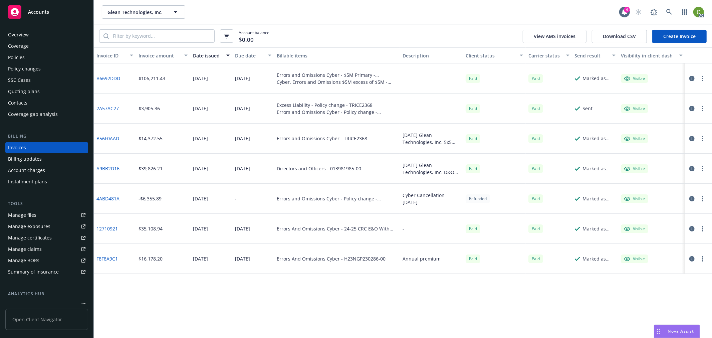
click at [116, 107] on link "2A57AC27" at bounding box center [107, 108] width 22 height 7
click at [147, 39] on input "search" at bounding box center [161, 36] width 105 height 13
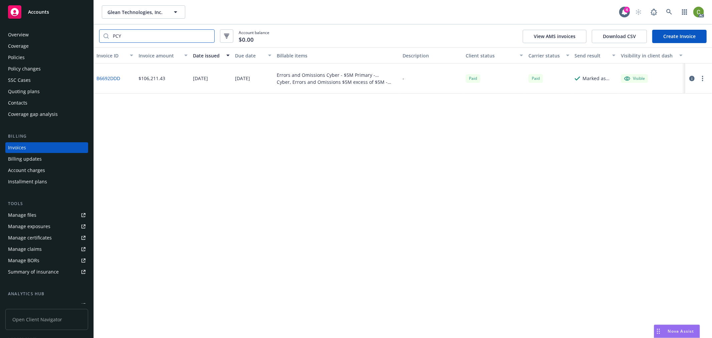
type input "PCY"
click at [115, 78] on link "B6692DDD" at bounding box center [108, 78] width 24 height 7
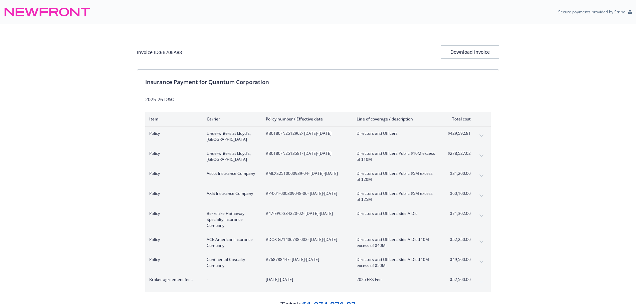
click at [99, 226] on div "Invoice ID: 6B70EA88 Download Invoice Insurance Payment for Quantum Corporation…" at bounding box center [318, 197] width 636 height 346
click at [482, 135] on icon "expand content" at bounding box center [481, 135] width 4 height 2
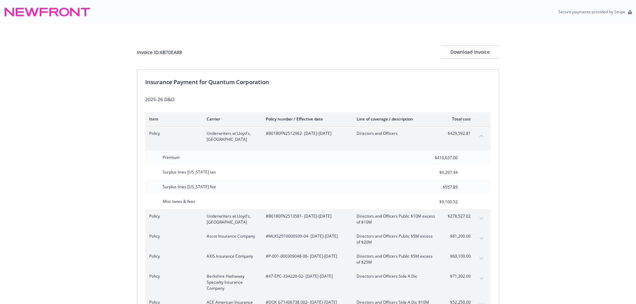
click at [462, 189] on div "$557.85" at bounding box center [440, 187] width 48 height 15
drag, startPoint x: 210, startPoint y: 83, endPoint x: 353, endPoint y: 78, distance: 143.9
click at [353, 78] on div "Insurance Payment for Quantum Corporation" at bounding box center [317, 82] width 345 height 9
copy div "Quantum Corporation"
click at [277, 133] on span "#B0180FN2512962 - 04/01/2025-04/01/2026" at bounding box center [306, 133] width 80 height 6
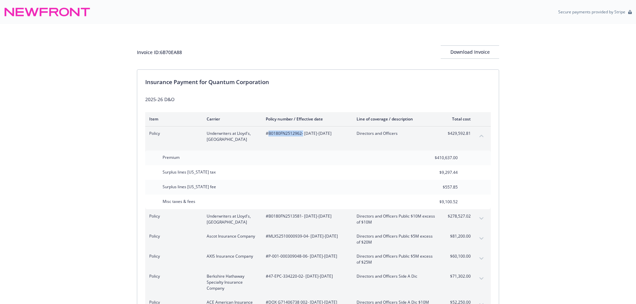
click at [277, 133] on span "#B0180FN2512962 - 04/01/2025-04/01/2026" at bounding box center [306, 133] width 80 height 6
copy span "B0180FN2512962"
click at [174, 53] on div "Invoice ID: 6B70EA88" at bounding box center [159, 52] width 45 height 7
drag, startPoint x: 174, startPoint y: 53, endPoint x: 25, endPoint y: 90, distance: 152.9
click at [174, 53] on div "Invoice ID: 6B70EA88" at bounding box center [159, 52] width 45 height 7
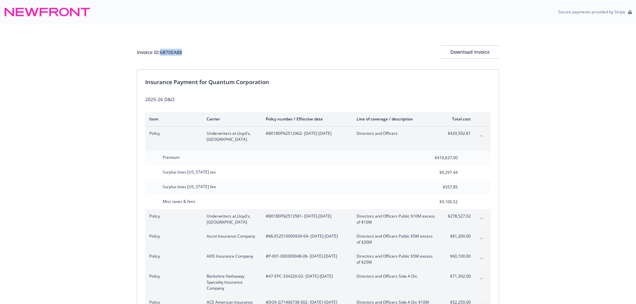
copy div "6B70EA88"
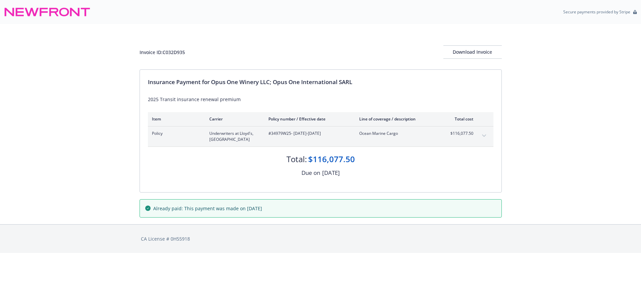
click at [482, 136] on icon "expand content" at bounding box center [484, 135] width 4 height 3
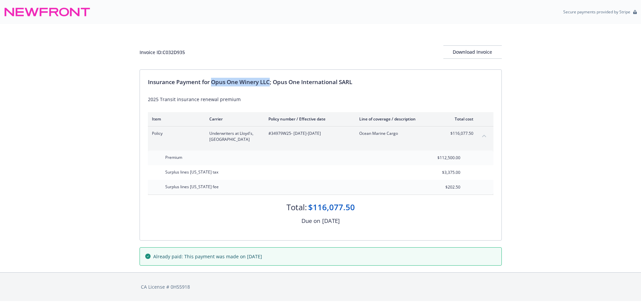
drag, startPoint x: 212, startPoint y: 82, endPoint x: 270, endPoint y: 84, distance: 58.4
click at [270, 84] on div "Insurance Payment for Opus One Winery LLC; Opus One International SARL" at bounding box center [320, 82] width 345 height 9
copy div "Opus One Winery LLC"
click at [274, 132] on span "#34979W25 - [DATE]-[DATE]" at bounding box center [308, 133] width 80 height 6
click at [274, 131] on span "#34979W25 - [DATE]-[DATE]" at bounding box center [308, 133] width 80 height 6
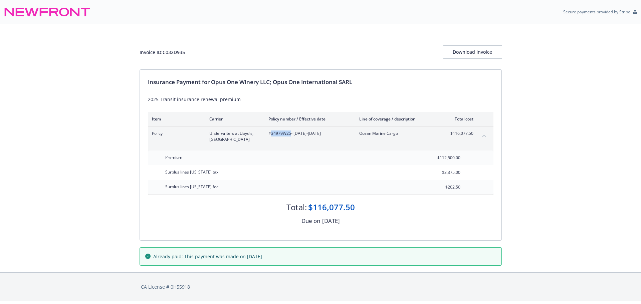
copy span "34979W25"
click at [178, 51] on div "Invoice ID: C032D935" at bounding box center [161, 52] width 45 height 7
drag, startPoint x: 178, startPoint y: 51, endPoint x: 51, endPoint y: 90, distance: 132.5
click at [178, 51] on div "Invoice ID: C032D935" at bounding box center [161, 52] width 45 height 7
copy div "C032D935"
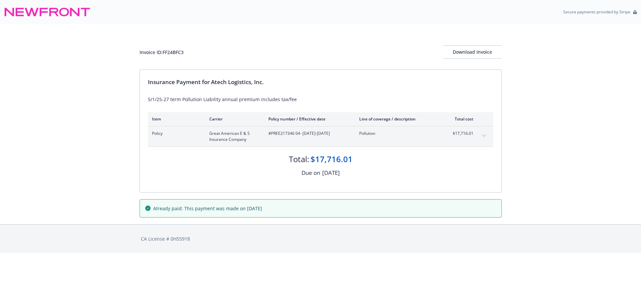
click at [486, 136] on button "expand content" at bounding box center [483, 135] width 11 height 11
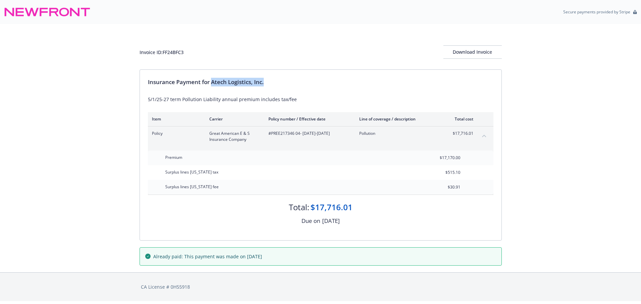
drag, startPoint x: 213, startPoint y: 81, endPoint x: 303, endPoint y: 80, distance: 90.4
click at [303, 80] on div "Insurance Payment for Atech Logistics, Inc." at bounding box center [320, 82] width 345 height 9
copy div "Atech Logistics, Inc."
drag, startPoint x: 272, startPoint y: 135, endPoint x: 298, endPoint y: 137, distance: 26.1
click at [298, 137] on div "#PREE217346 04 - [DATE]-[DATE]" at bounding box center [308, 136] width 80 height 12
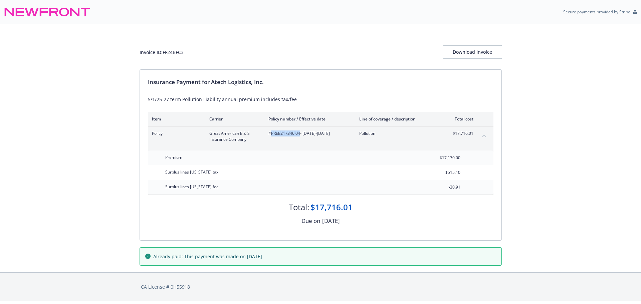
copy span "PREE217346 04"
click at [171, 51] on div "Invoice ID: FF24BFC3" at bounding box center [161, 52] width 44 height 7
drag, startPoint x: 171, startPoint y: 51, endPoint x: 64, endPoint y: 83, distance: 111.3
click at [171, 51] on div "Invoice ID: FF24BFC3" at bounding box center [161, 52] width 44 height 7
copy div "FF24BFC3"
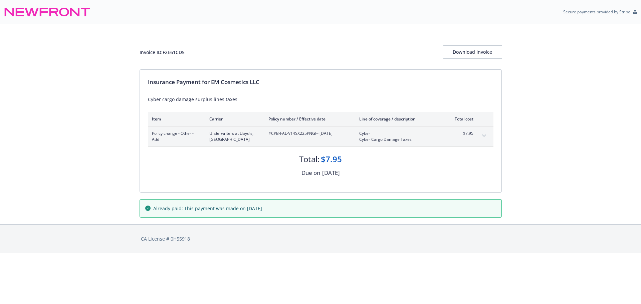
click at [481, 134] on button "expand content" at bounding box center [483, 135] width 11 height 11
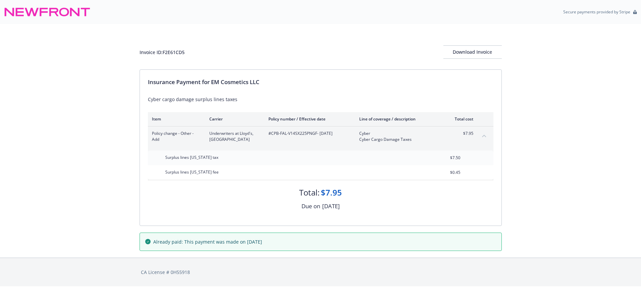
click at [181, 49] on div "Invoice ID: F2E61CD5" at bounding box center [161, 52] width 45 height 7
copy div "F2E61CD5"
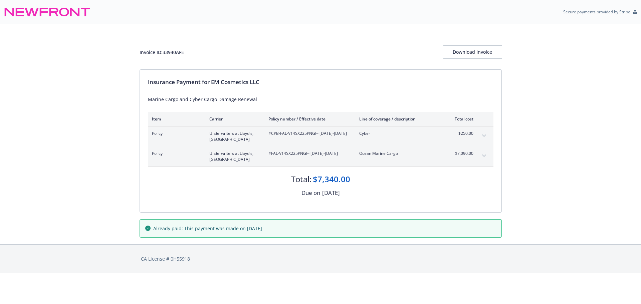
click at [482, 136] on icon "expand content" at bounding box center [484, 135] width 4 height 3
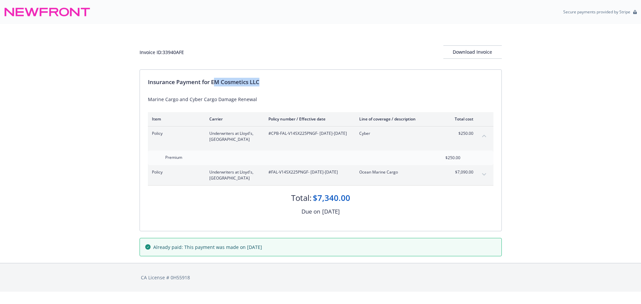
drag, startPoint x: 219, startPoint y: 84, endPoint x: 279, endPoint y: 84, distance: 59.4
click at [278, 84] on div "Insurance Payment for EM Cosmetics LLC" at bounding box center [320, 82] width 345 height 9
drag, startPoint x: 213, startPoint y: 82, endPoint x: 311, endPoint y: 76, distance: 98.9
click at [311, 76] on div "Insurance Payment for EM Cosmetics LLC Marine Cargo and Cyber Cargo Damage Rene…" at bounding box center [320, 150] width 361 height 161
copy div "EM Cosmetics LLC"
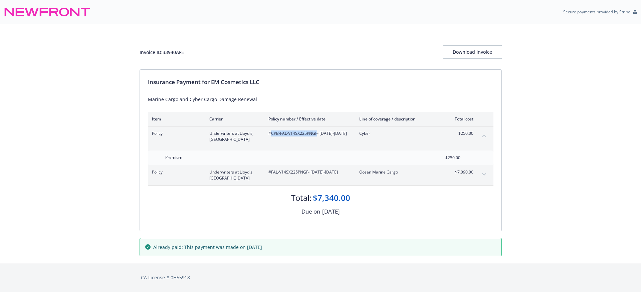
drag, startPoint x: 271, startPoint y: 135, endPoint x: 316, endPoint y: 136, distance: 45.7
click at [316, 135] on span "#CPB-FAL-V14SX225PNGF - [DATE]-[DATE]" at bounding box center [308, 133] width 80 height 6
copy span "CPB-FAL-V14SX225PNGF"
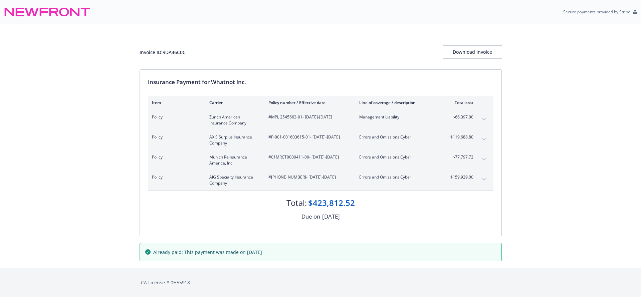
click at [482, 159] on icon "expand content" at bounding box center [484, 159] width 4 height 3
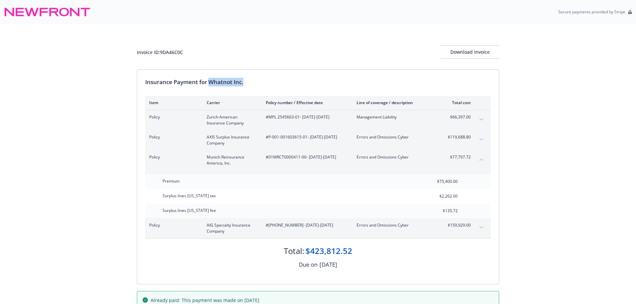
drag, startPoint x: 211, startPoint y: 82, endPoint x: 267, endPoint y: 79, distance: 56.1
click at [267, 79] on div "Insurance Payment for Whatnot Inc." at bounding box center [317, 82] width 345 height 9
copy div "Whatnot Inc."
drag, startPoint x: 268, startPoint y: 158, endPoint x: 305, endPoint y: 159, distance: 37.1
click at [305, 159] on span "#01MRCT0000411-00 - [DATE]-[DATE]" at bounding box center [306, 157] width 80 height 6
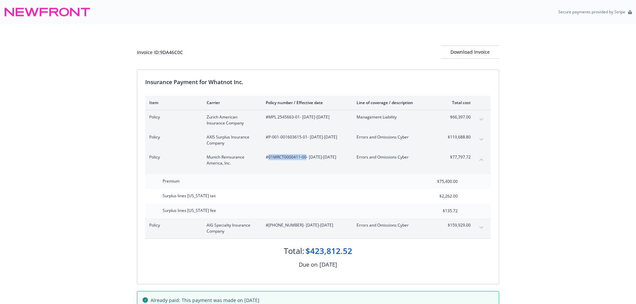
copy span "01MRCT0000411-00"
click at [180, 53] on div "Invoice ID: 9DA46C0C" at bounding box center [160, 52] width 46 height 7
drag, startPoint x: 180, startPoint y: 53, endPoint x: 6, endPoint y: 96, distance: 179.2
click at [180, 52] on div "Invoice ID: 9DA46C0C" at bounding box center [160, 52] width 46 height 7
copy div "9DA46C0C"
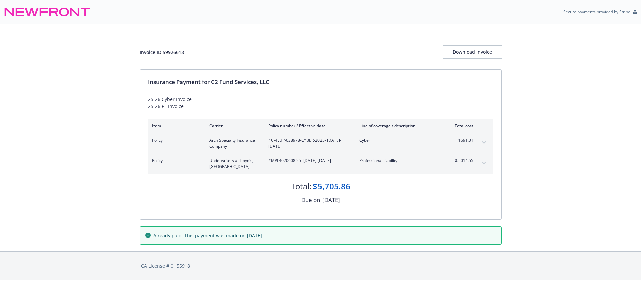
click at [483, 143] on icon "expand content" at bounding box center [483, 142] width 4 height 2
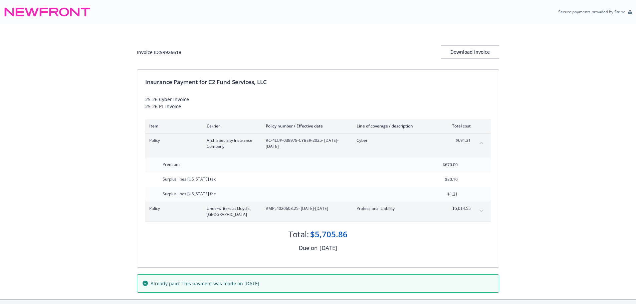
click at [461, 198] on div "$1.21" at bounding box center [440, 194] width 48 height 15
drag, startPoint x: 210, startPoint y: 80, endPoint x: 326, endPoint y: 79, distance: 115.8
click at [326, 79] on div "Insurance Payment for C2 Fund Services, LLC" at bounding box center [317, 82] width 345 height 9
copy div "C2 Fund Services, LLC"
drag, startPoint x: 269, startPoint y: 141, endPoint x: 320, endPoint y: 143, distance: 50.7
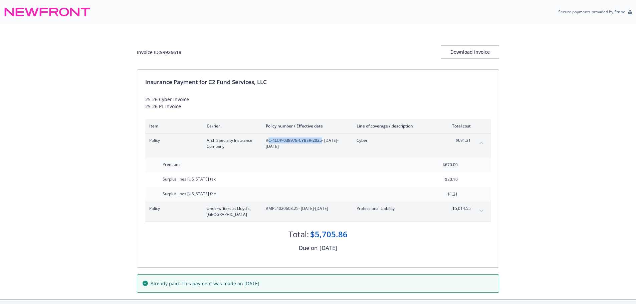
click at [320, 143] on span "#C-4LUP-038978-CYBER-2025 - [DATE]-[DATE]" at bounding box center [306, 143] width 80 height 12
copy span "C-4LUP-038978-CYBER-2025"
click at [170, 52] on div "Invoice ID: 59926618" at bounding box center [159, 52] width 44 height 7
copy div "59926618"
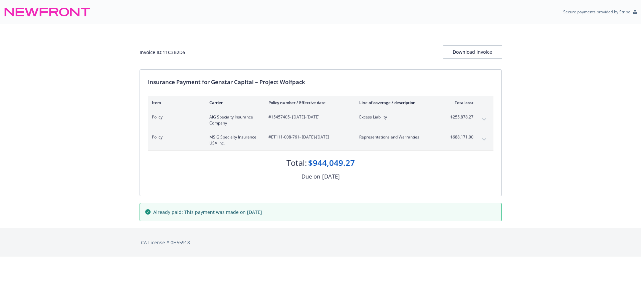
click at [483, 119] on icon "expand content" at bounding box center [484, 119] width 4 height 3
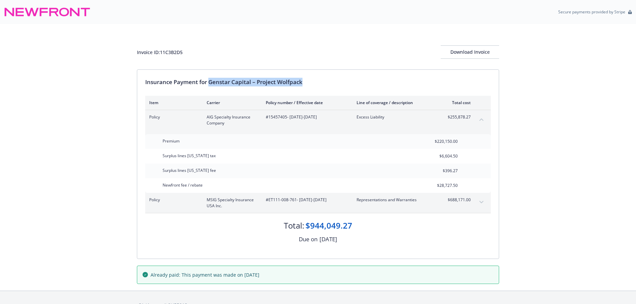
drag, startPoint x: 211, startPoint y: 80, endPoint x: 375, endPoint y: 71, distance: 164.4
click at [375, 71] on div "Insurance Payment for Genstar Capital – Project Wolfpack Item Carrier Policy nu…" at bounding box center [317, 164] width 361 height 189
click at [274, 117] on span "#15457405 - 03/04/2025-03/04/2031" at bounding box center [306, 117] width 80 height 6
copy span "15457405"
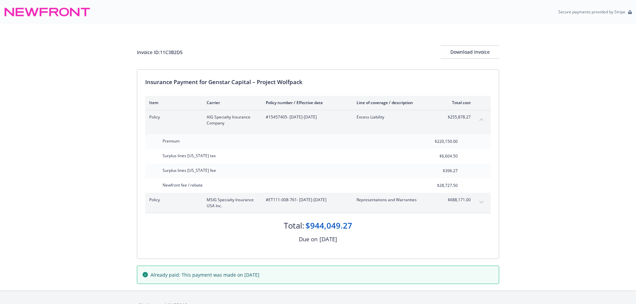
click at [173, 53] on div "Invoice ID: 11C3B2D5" at bounding box center [160, 52] width 46 height 7
copy div "11C3B2D5"
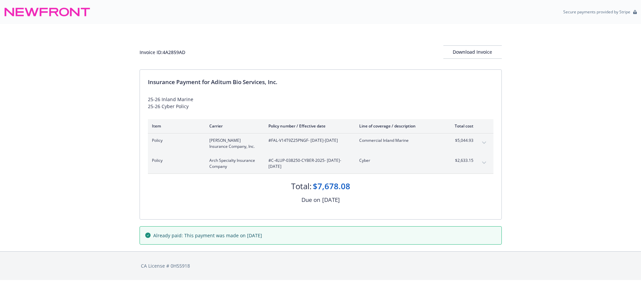
click at [483, 162] on icon "expand content" at bounding box center [484, 162] width 4 height 3
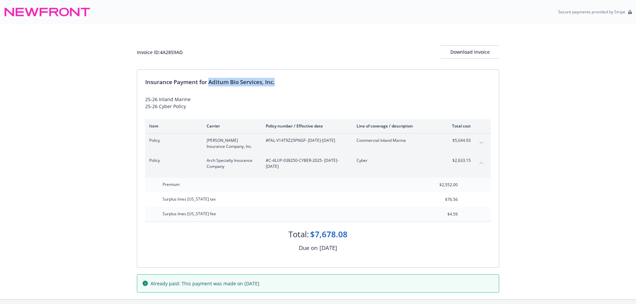
drag, startPoint x: 211, startPoint y: 81, endPoint x: 360, endPoint y: 75, distance: 149.9
click at [360, 75] on div "Insurance Payment for Aditum Bio Services, Inc. 25-26 Inland Marine 25-26 Cyber…" at bounding box center [317, 168] width 361 height 197
copy div "Aditum Bio Services, Inc."
click at [175, 52] on div "Invoice ID: 4A2859AD" at bounding box center [160, 52] width 46 height 7
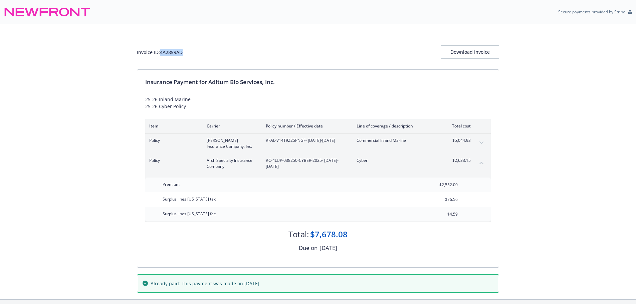
copy div "4A2859AD"
drag, startPoint x: 269, startPoint y: 162, endPoint x: 320, endPoint y: 162, distance: 51.0
click at [320, 162] on span "#C-4LUP-038250-CYBER-2025 - 03/23/2025-01/01/2026" at bounding box center [306, 163] width 80 height 12
copy span "C-4LUP-038250-CYBER-2025"
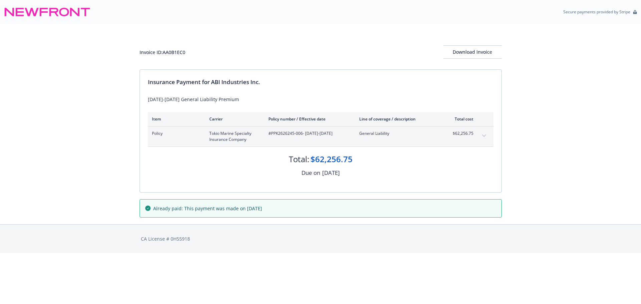
click at [484, 135] on icon "expand content" at bounding box center [484, 135] width 4 height 3
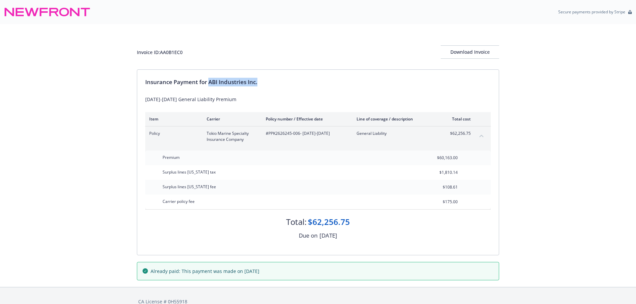
drag, startPoint x: 210, startPoint y: 84, endPoint x: 315, endPoint y: 76, distance: 105.7
click at [315, 76] on div "Insurance Payment for ABI Industries Inc. [DATE]-[DATE] General Liability Premi…" at bounding box center [317, 162] width 361 height 185
drag, startPoint x: 269, startPoint y: 134, endPoint x: 300, endPoint y: 136, distance: 31.7
click at [300, 136] on span "#PPK2626245-006 - [DATE]-[DATE]" at bounding box center [306, 133] width 80 height 6
copy span "PPK2626245-006"
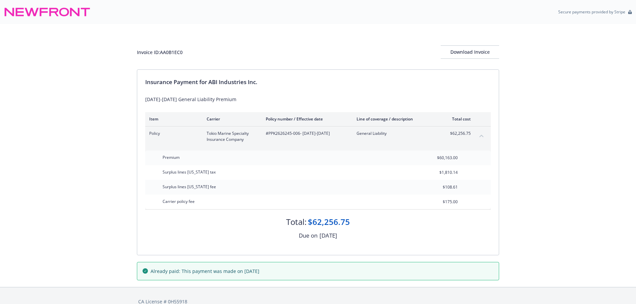
click at [172, 51] on div "Invoice ID: AA0B1EC0" at bounding box center [160, 52] width 46 height 7
copy div "AA0B1EC0"
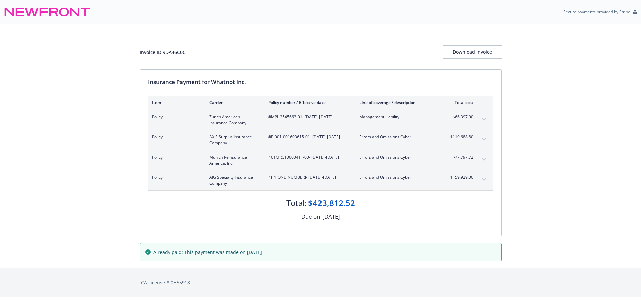
click at [484, 179] on icon "expand content" at bounding box center [484, 179] width 4 height 3
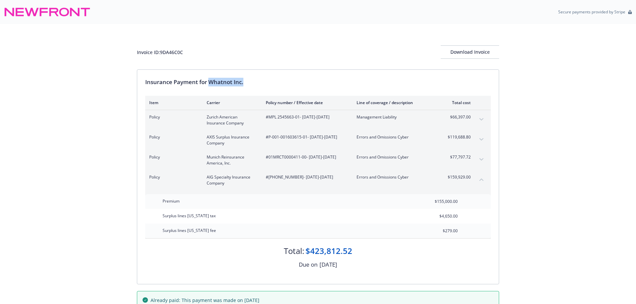
drag, startPoint x: 210, startPoint y: 81, endPoint x: 283, endPoint y: 85, distance: 73.1
click at [283, 84] on div "Insurance Payment for Whatnot Inc." at bounding box center [317, 82] width 345 height 9
copy div "Whatnot Inc."
drag, startPoint x: 269, startPoint y: 177, endPoint x: 292, endPoint y: 179, distance: 23.1
click at [292, 179] on span "#[PHONE_NUMBER] - [DATE]-[DATE]" at bounding box center [306, 177] width 80 height 6
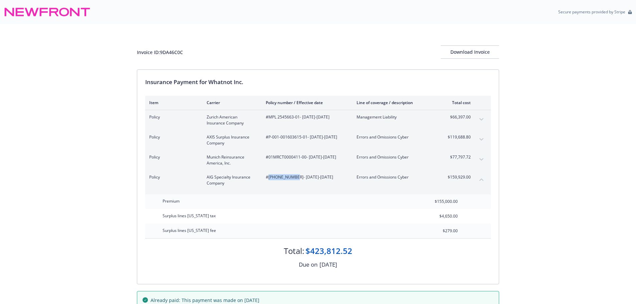
copy span "[PHONE_NUMBER]"
click at [170, 50] on div "Invoice ID: 9DA46C0C" at bounding box center [160, 52] width 46 height 7
copy div "9DA46C0C"
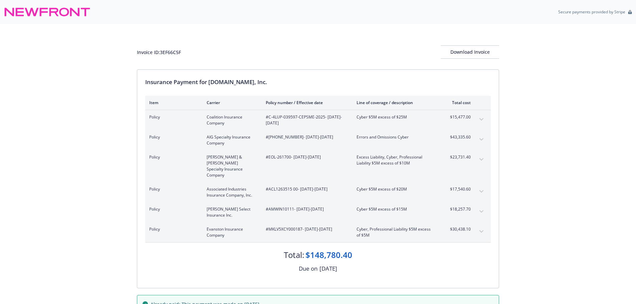
click at [481, 140] on icon "expand content" at bounding box center [481, 139] width 4 height 2
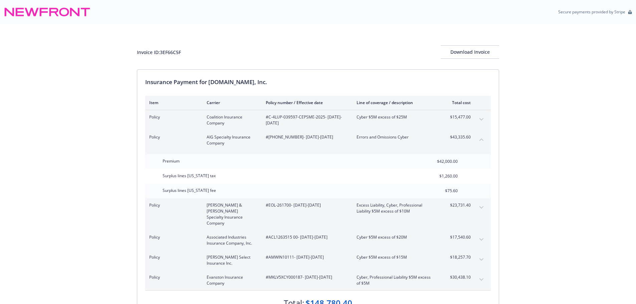
click at [481, 208] on icon "expand content" at bounding box center [481, 207] width 4 height 3
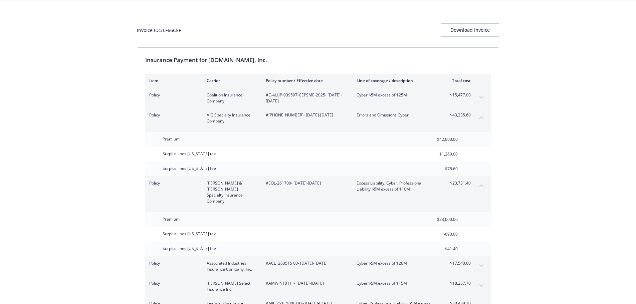
scroll to position [33, 0]
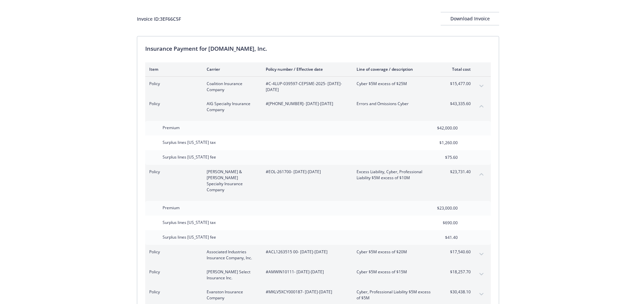
click at [480, 86] on icon "expand content" at bounding box center [481, 86] width 4 height 3
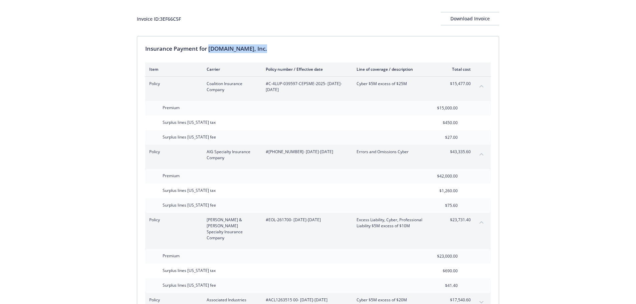
drag, startPoint x: 211, startPoint y: 47, endPoint x: 316, endPoint y: 45, distance: 105.8
click at [316, 45] on div "Insurance Payment for [DOMAIN_NAME], Inc." at bounding box center [317, 48] width 345 height 9
copy div "[DOMAIN_NAME], Inc."
click at [172, 19] on div "Invoice ID: 3EF66C5F" at bounding box center [159, 18] width 44 height 7
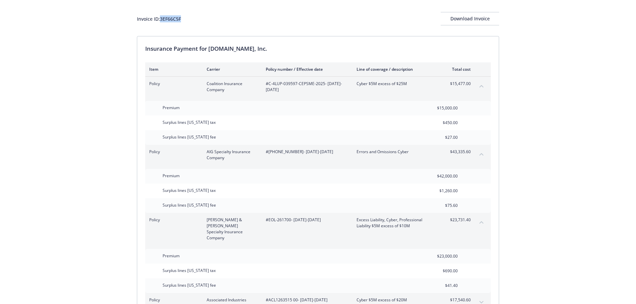
copy div "3EF66C5F"
drag, startPoint x: 268, startPoint y: 84, endPoint x: 324, endPoint y: 86, distance: 56.4
click at [324, 86] on span "#C-4LUP-039597-CEPSME-2025 - [DATE]-[DATE]" at bounding box center [306, 87] width 80 height 12
copy span "C-4LUP-039597-CEPSME-2025"
drag, startPoint x: 269, startPoint y: 153, endPoint x: 292, endPoint y: 154, distance: 23.4
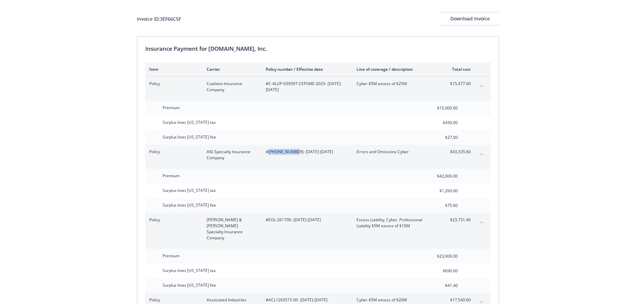
click at [292, 154] on span "#[PHONE_NUMBER] - [DATE]-[DATE]" at bounding box center [306, 152] width 80 height 6
copy span "[PHONE_NUMBER]"
drag, startPoint x: 269, startPoint y: 221, endPoint x: 290, endPoint y: 222, distance: 21.0
click at [290, 222] on span "#EOL-261700 - [DATE]-[DATE]" at bounding box center [306, 220] width 80 height 6
copy span "EOL-261700"
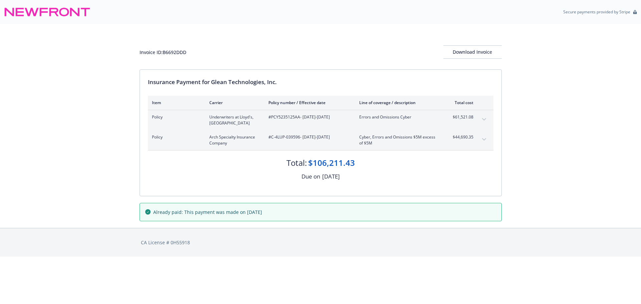
click at [481, 118] on button "expand content" at bounding box center [483, 119] width 11 height 11
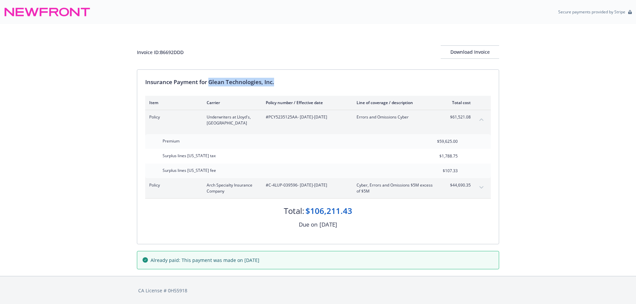
drag, startPoint x: 210, startPoint y: 82, endPoint x: 285, endPoint y: 81, distance: 74.7
click at [285, 81] on div "Insurance Payment for Glean Technologies, Inc." at bounding box center [317, 82] width 345 height 9
copy div "Glean Technologies, Inc."
